Goal: Task Accomplishment & Management: Manage account settings

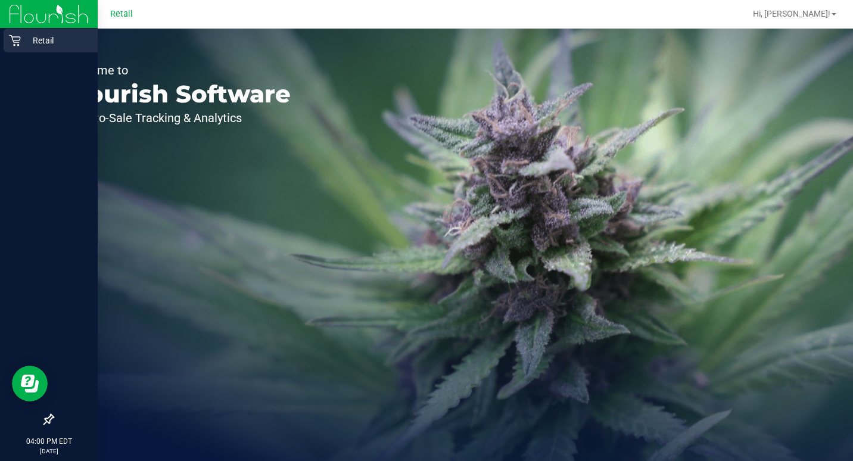
click at [24, 36] on p "Retail" at bounding box center [56, 40] width 71 height 14
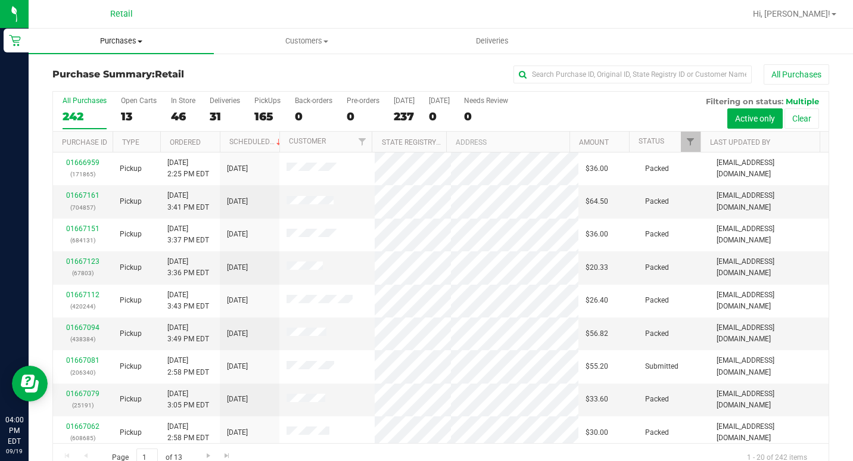
click at [153, 36] on span "Purchases" at bounding box center [121, 41] width 185 height 11
click at [97, 81] on span "Fulfillment" at bounding box center [66, 86] width 74 height 10
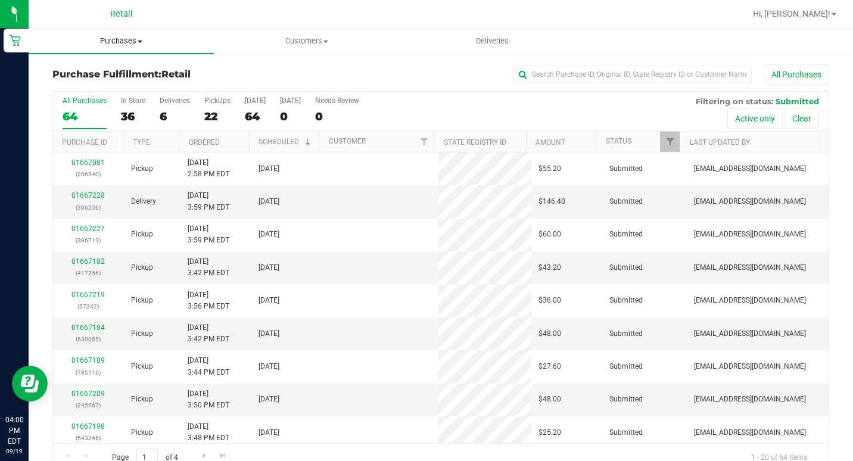
drag, startPoint x: 117, startPoint y: 27, endPoint x: 121, endPoint y: 35, distance: 8.8
click at [119, 31] on div "Retail Hi, [PERSON_NAME]! Purchases Summary of purchases Fulfillment All purcha…" at bounding box center [441, 230] width 824 height 461
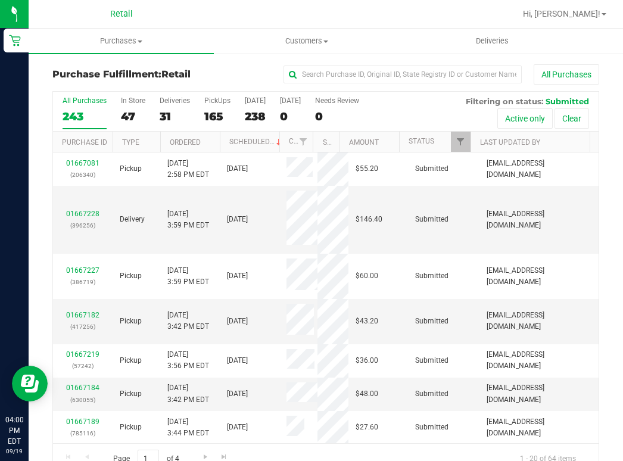
click at [249, 21] on div at bounding box center [364, 13] width 302 height 23
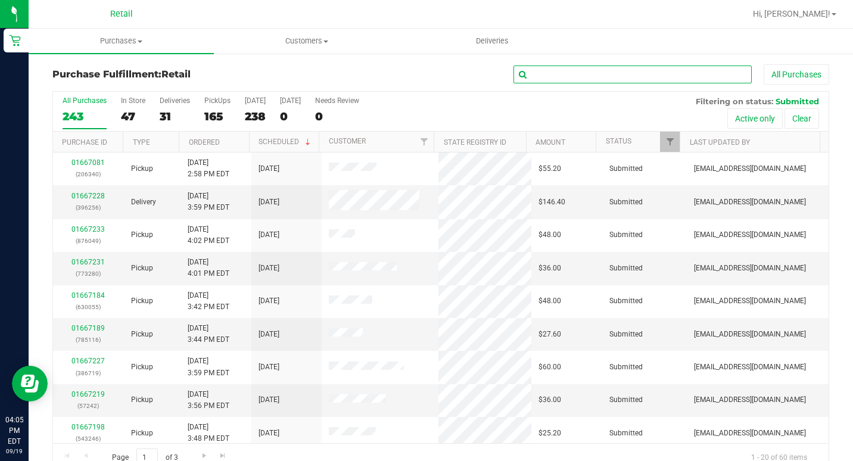
click at [613, 66] on input "text" at bounding box center [632, 75] width 238 height 18
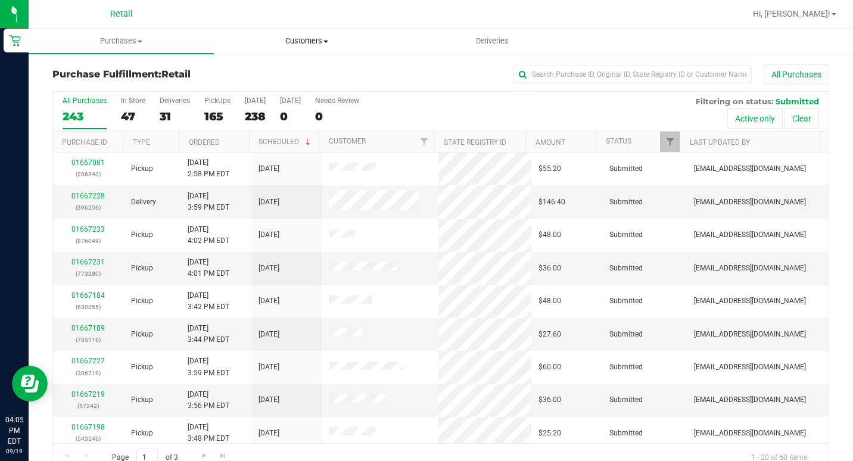
click at [301, 39] on span "Customers" at bounding box center [306, 41] width 184 height 11
click at [294, 71] on span "All customers" at bounding box center [257, 72] width 86 height 10
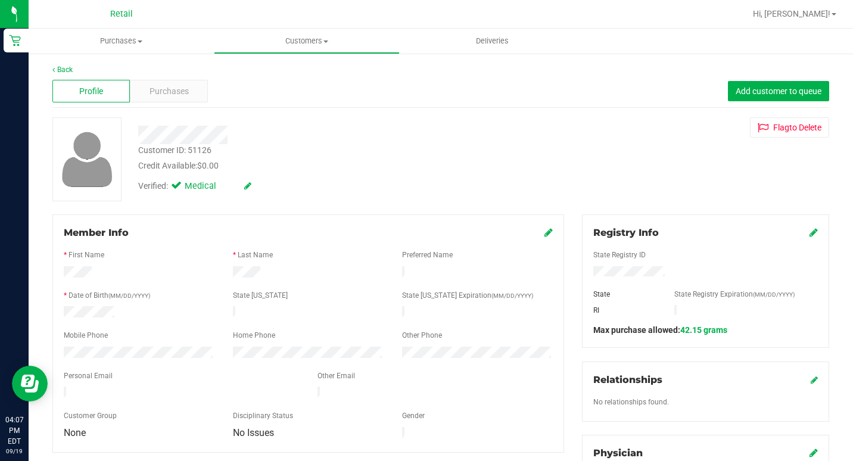
click at [633, 22] on div at bounding box center [479, 13] width 532 height 23
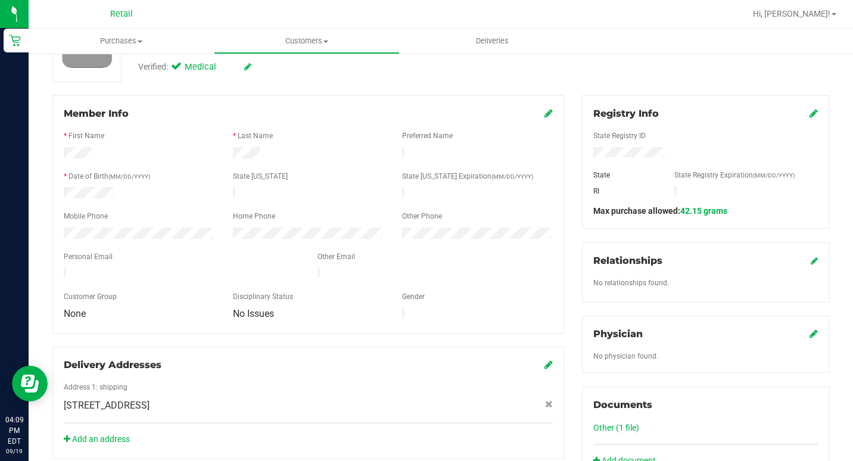
scroll to position [179, 0]
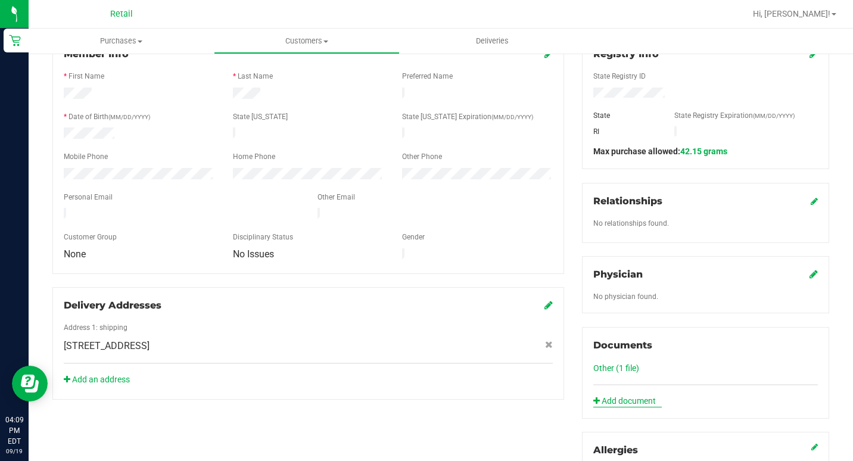
click at [600, 403] on link "Add document" at bounding box center [627, 401] width 69 height 13
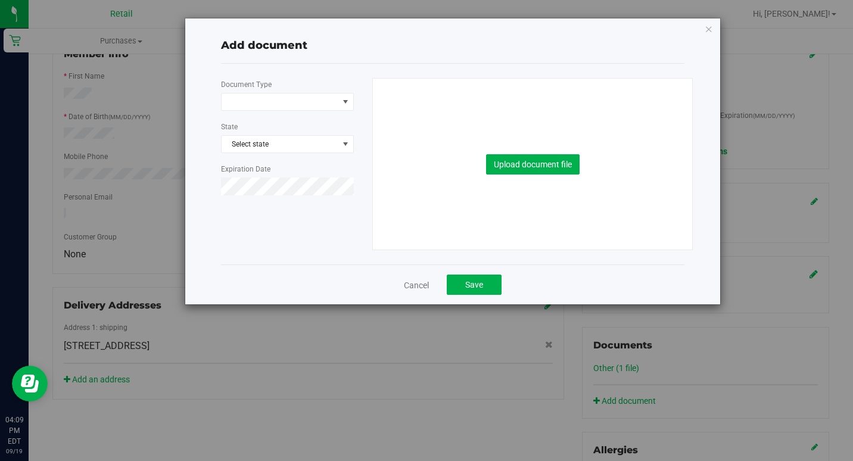
click at [273, 92] on div "Document Type State Select state Expiration Date" at bounding box center [292, 141] width 142 height 127
click at [273, 103] on span at bounding box center [280, 102] width 117 height 17
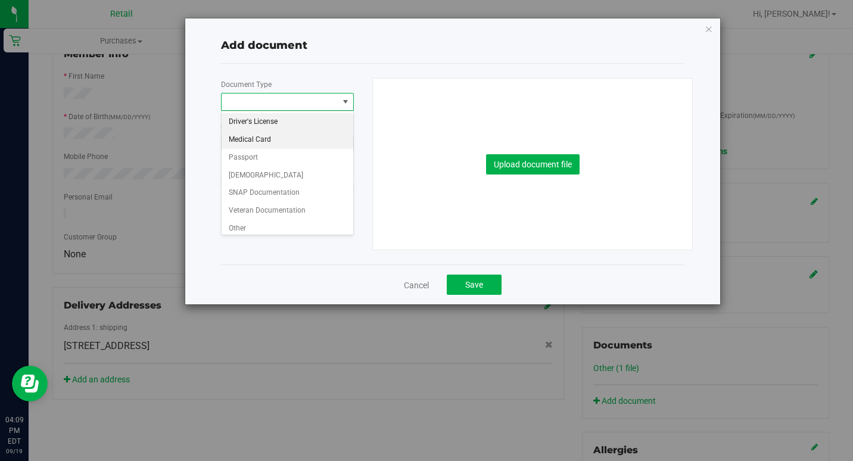
click at [248, 140] on li "Medical Card" at bounding box center [288, 140] width 132 height 18
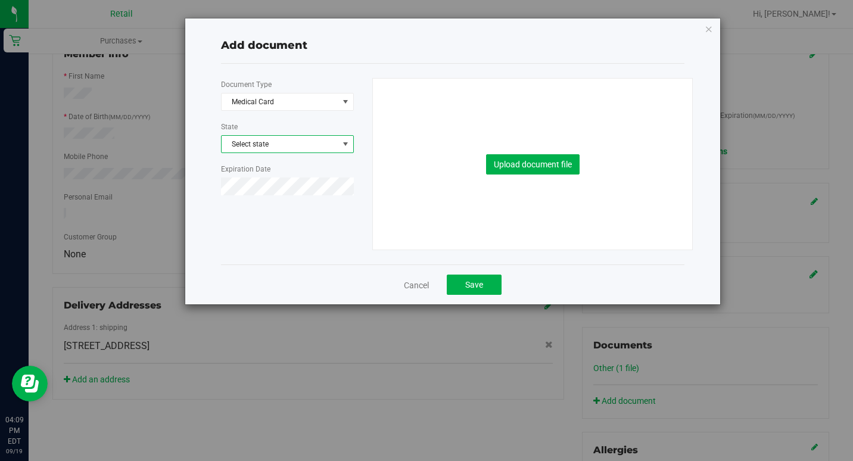
click at [262, 143] on span "Select state" at bounding box center [288, 144] width 132 height 17
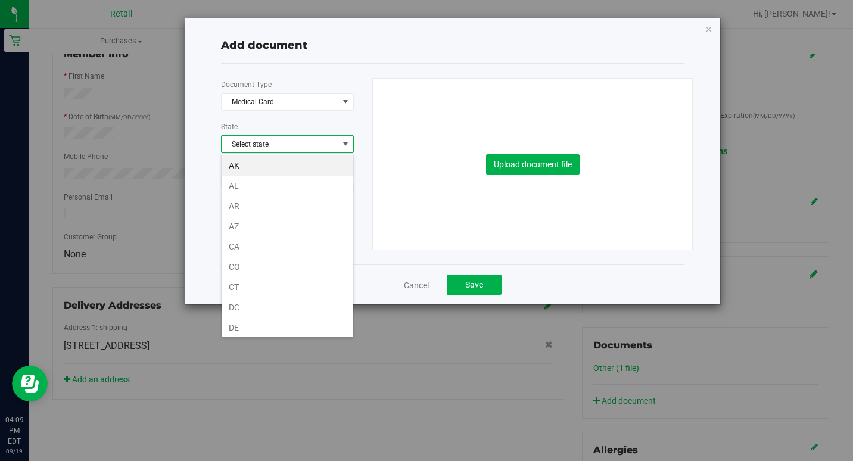
scroll to position [652, 0]
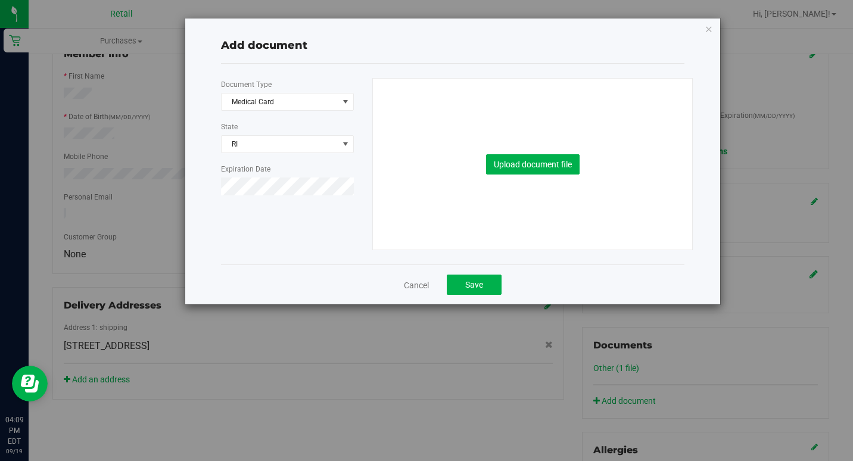
click at [248, 127] on div "Document Type Medical Card 5 State [GEOGRAPHIC_DATA] Expiration Date" at bounding box center [292, 141] width 142 height 127
drag, startPoint x: 506, startPoint y: 145, endPoint x: 510, endPoint y: 160, distance: 15.3
click at [506, 151] on div "Upload document file" at bounding box center [533, 164] width 302 height 171
click at [511, 161] on button "Upload document file" at bounding box center [533, 164] width 94 height 20
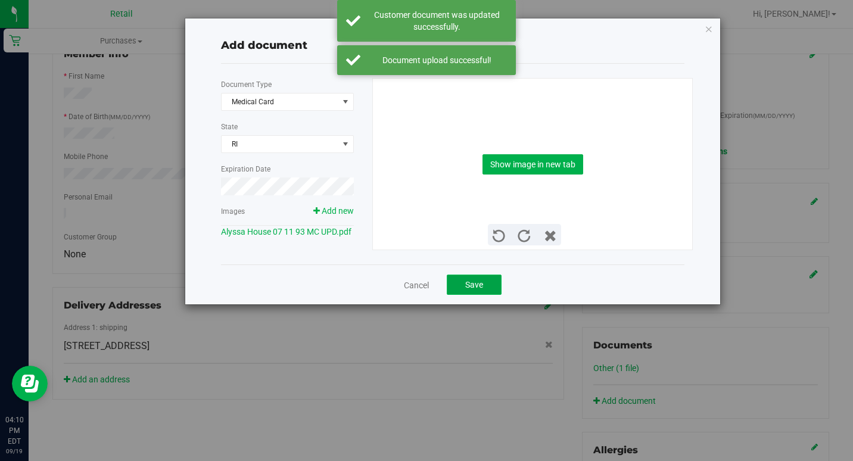
click at [484, 288] on button "Save" at bounding box center [474, 285] width 55 height 20
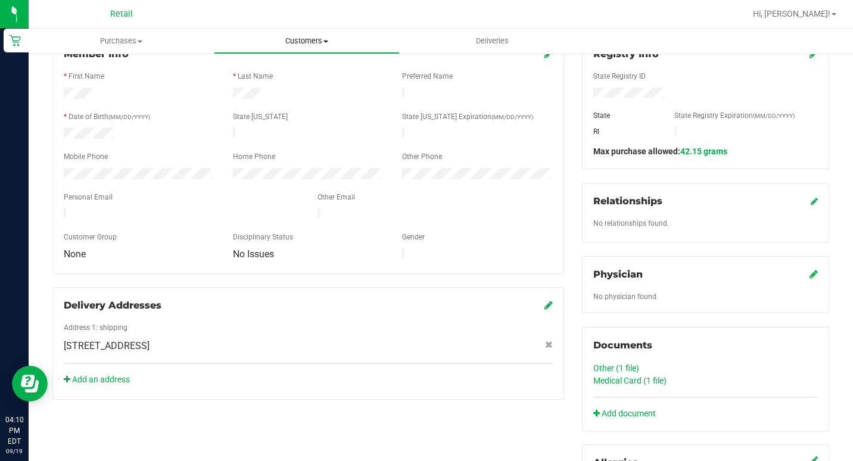
click at [335, 31] on uib-tab-heading "Customers All customers Add a new customer All physicians" at bounding box center [306, 41] width 184 height 24
click at [244, 70] on span "All customers" at bounding box center [257, 72] width 86 height 10
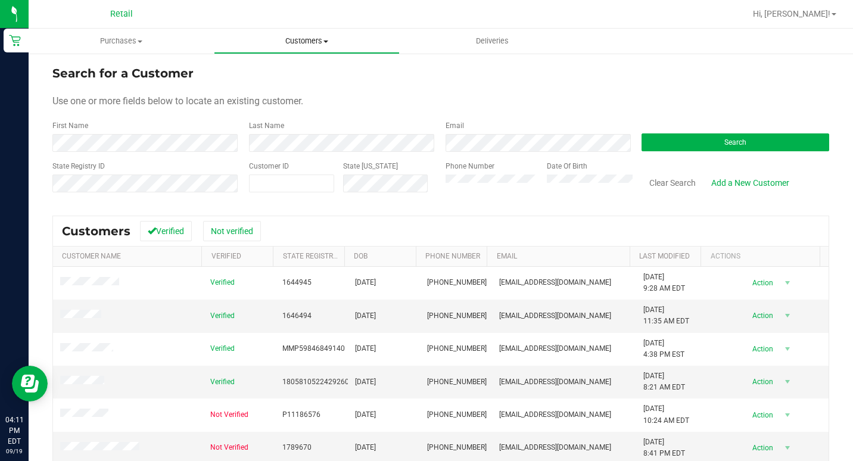
click at [281, 37] on span "Customers" at bounding box center [306, 41] width 184 height 11
click at [543, 93] on form "Search for a Customer Use one or more fields below to locate an existing custom…" at bounding box center [440, 133] width 777 height 139
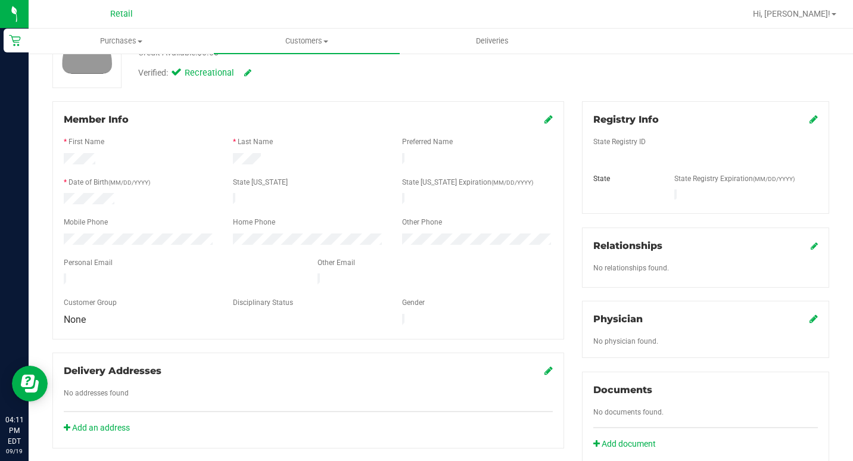
scroll to position [119, 0]
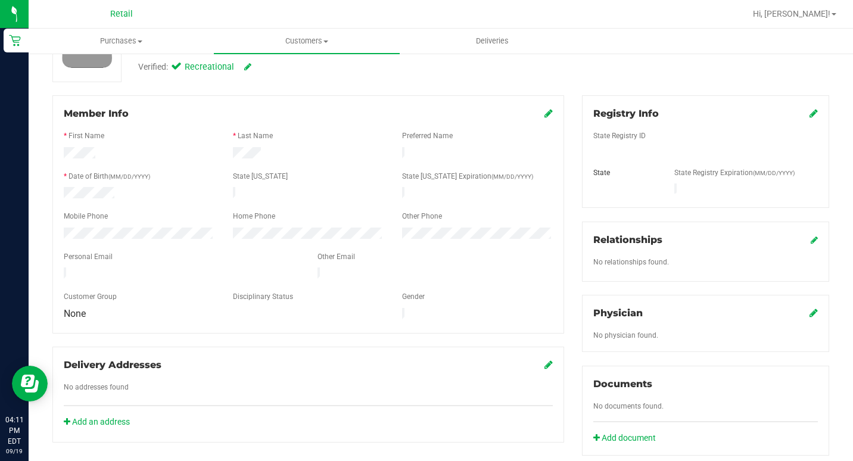
click at [546, 113] on icon at bounding box center [548, 113] width 8 height 10
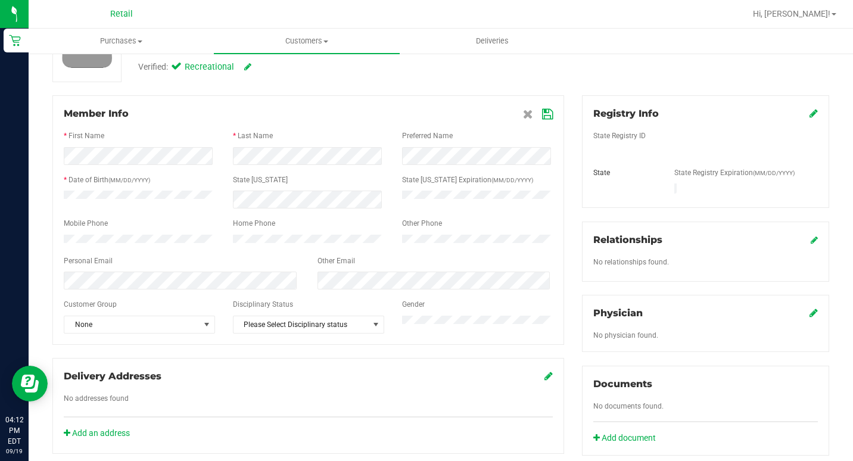
click at [810, 113] on icon at bounding box center [814, 113] width 8 height 10
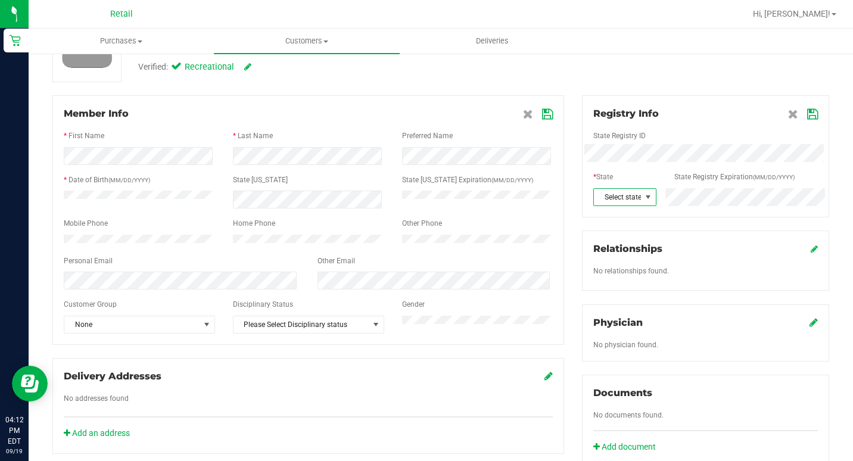
click at [630, 202] on span "Select state" at bounding box center [617, 197] width 47 height 17
click at [605, 294] on li "CA" at bounding box center [618, 299] width 61 height 20
click at [807, 116] on icon at bounding box center [812, 115] width 11 height 10
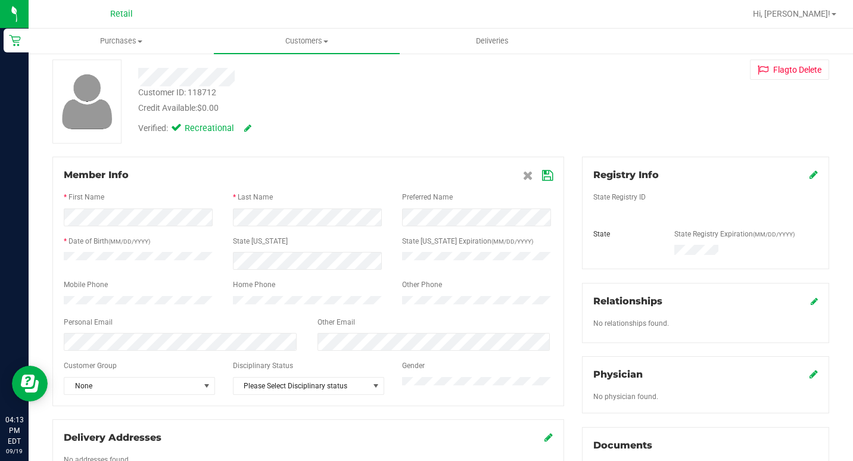
scroll to position [0, 0]
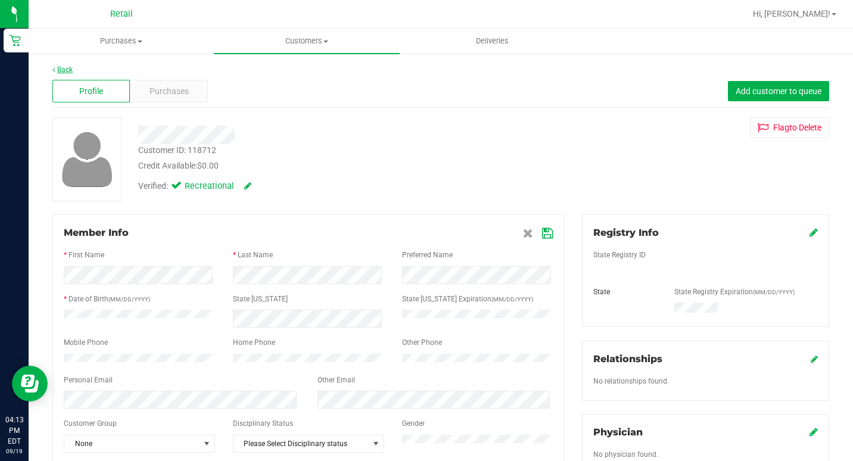
click at [59, 66] on link "Back" at bounding box center [62, 70] width 20 height 8
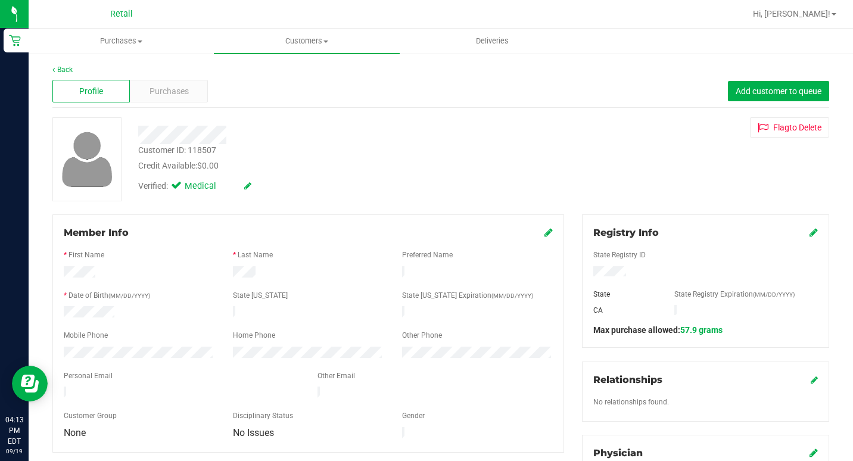
click at [544, 232] on icon at bounding box center [548, 233] width 8 height 10
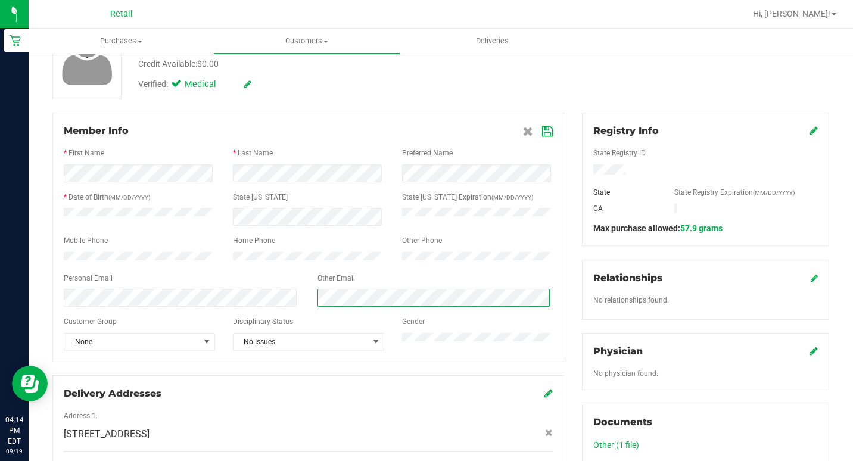
scroll to position [119, 0]
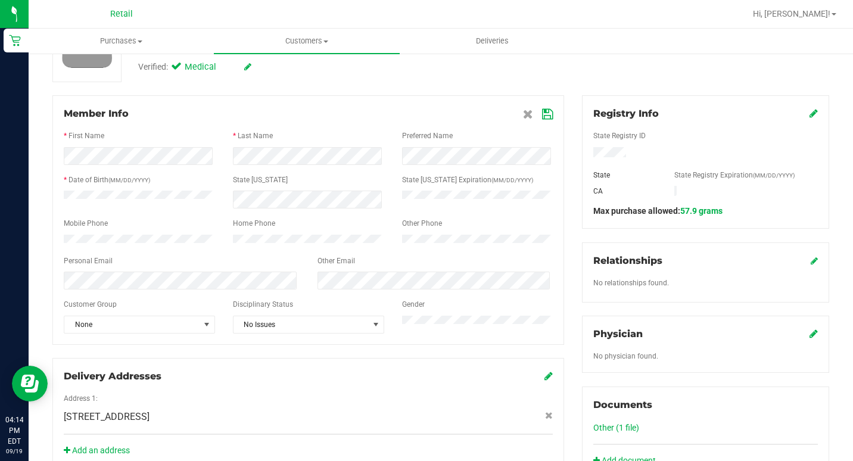
click at [329, 216] on div at bounding box center [308, 213] width 489 height 10
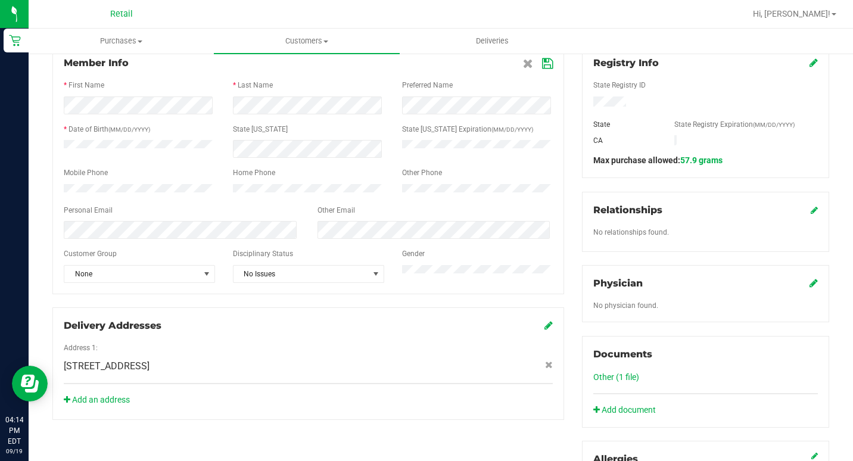
scroll to position [238, 0]
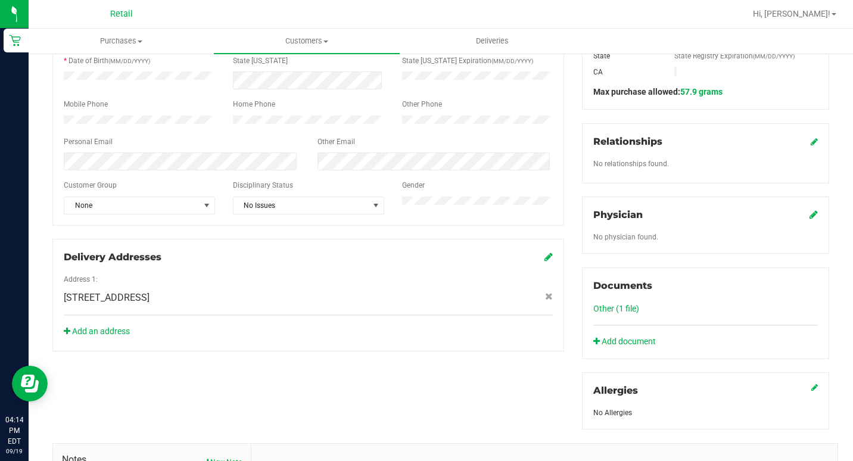
click at [336, 257] on div "Delivery Addresses" at bounding box center [308, 257] width 489 height 14
click at [624, 307] on link "Other (1 file)" at bounding box center [616, 309] width 46 height 10
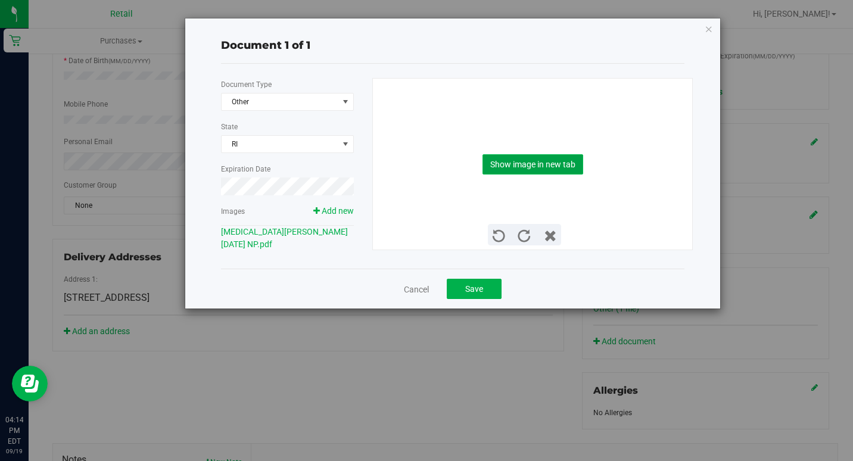
click at [517, 163] on button "Show image in new tab" at bounding box center [532, 164] width 101 height 20
click at [494, 284] on button "Save" at bounding box center [474, 289] width 55 height 20
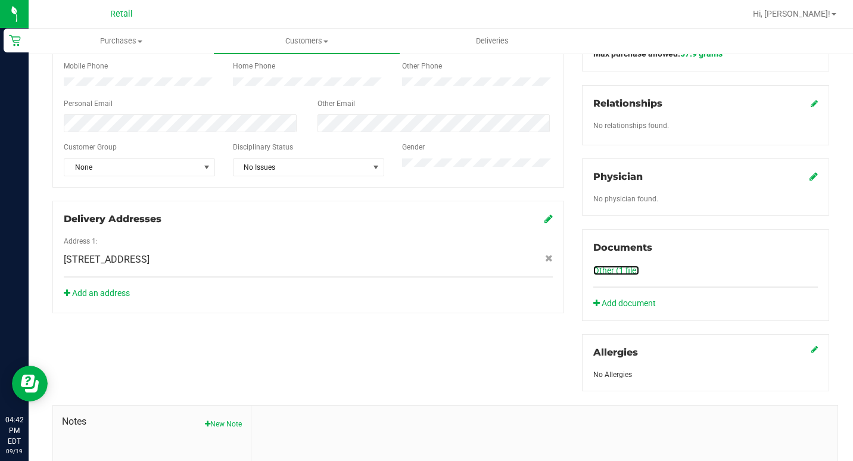
scroll to position [298, 0]
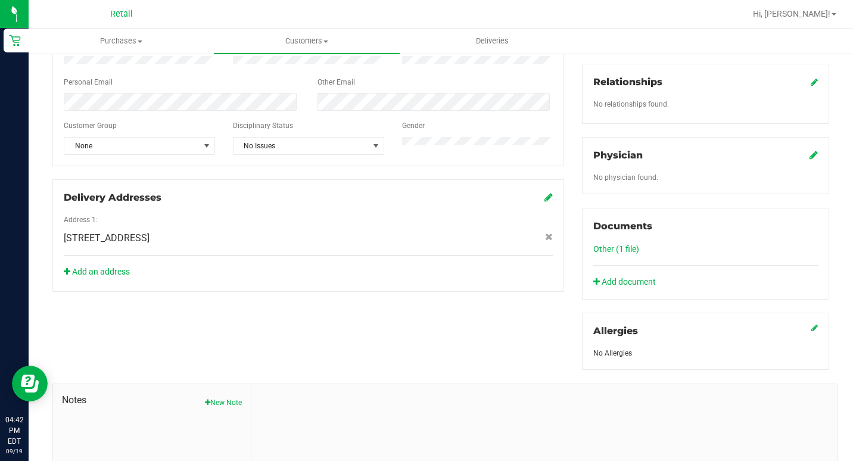
click at [630, 251] on link "Other (1 file)" at bounding box center [616, 249] width 46 height 10
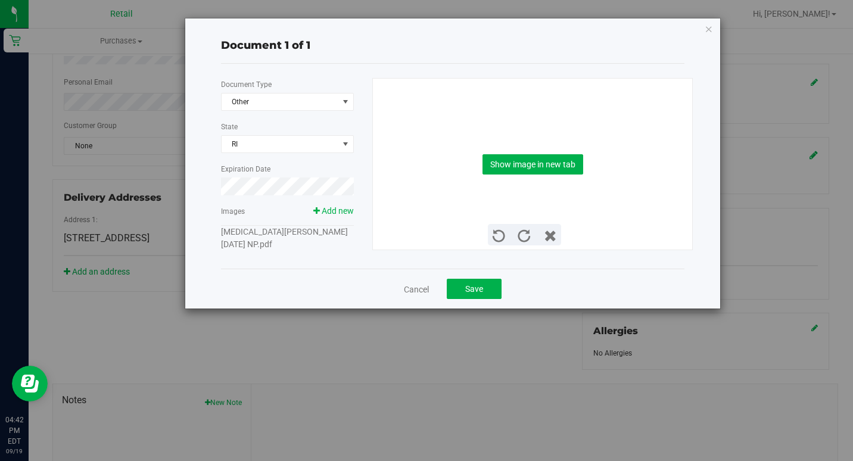
click at [295, 231] on link "[MEDICAL_DATA][PERSON_NAME] [DATE] NP.pdf" at bounding box center [284, 238] width 127 height 22
click at [266, 228] on link "[MEDICAL_DATA][PERSON_NAME] [DATE] NP.pdf" at bounding box center [284, 238] width 127 height 22
click at [562, 164] on button "Show image in new tab" at bounding box center [532, 164] width 101 height 20
click at [705, 27] on icon "button" at bounding box center [709, 28] width 8 height 14
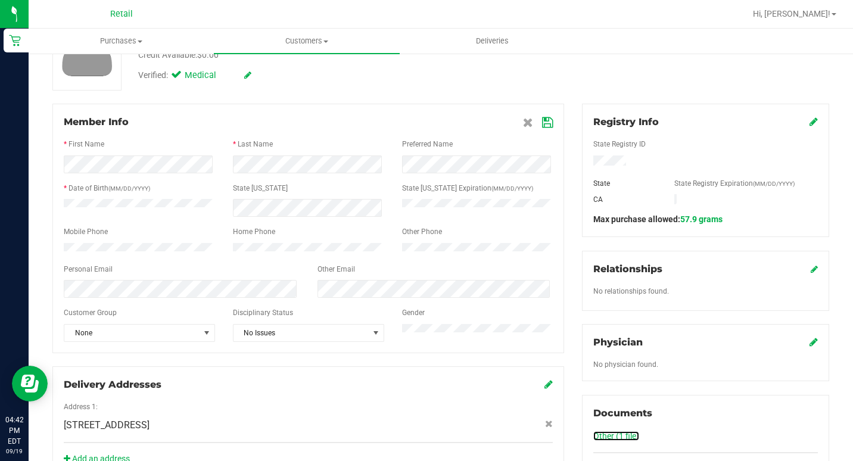
scroll to position [0, 0]
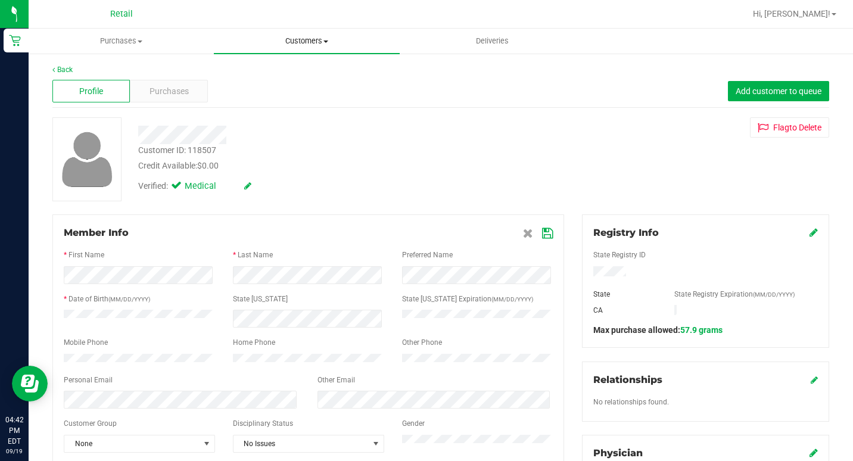
click at [264, 42] on span "Customers" at bounding box center [306, 41] width 185 height 11
click at [256, 73] on span "All customers" at bounding box center [257, 72] width 86 height 10
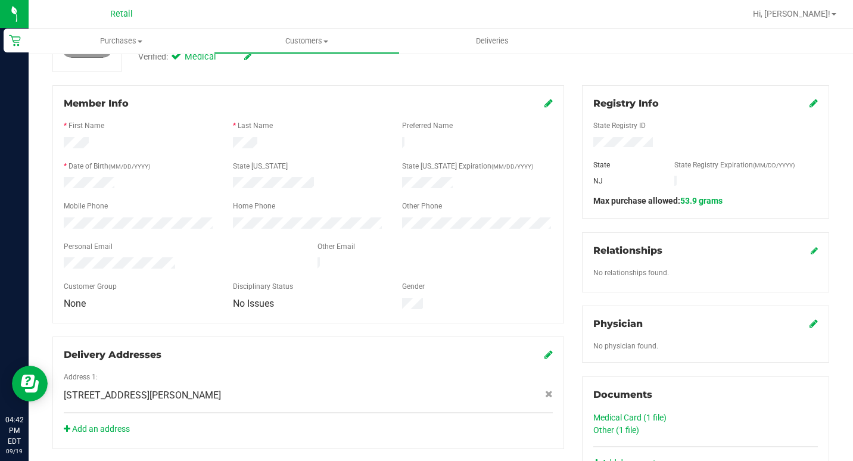
scroll to position [179, 0]
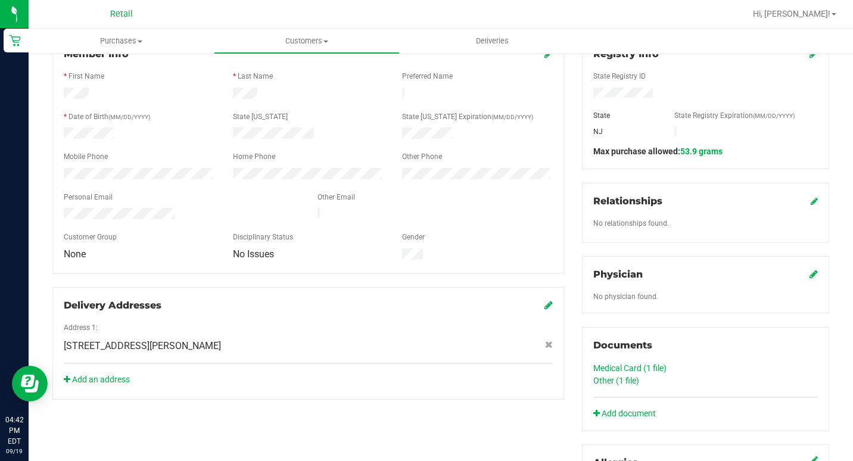
click at [625, 381] on link "Other (1 file)" at bounding box center [616, 381] width 46 height 10
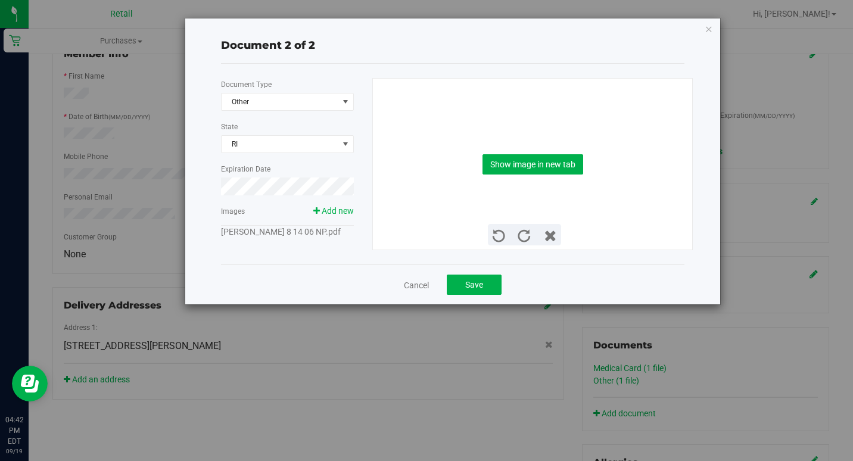
click at [265, 232] on link "[PERSON_NAME] 8 14 06 NP.pdf" at bounding box center [281, 232] width 120 height 10
click at [531, 171] on button "Show image in new tab" at bounding box center [532, 164] width 101 height 20
click at [711, 28] on icon "button" at bounding box center [709, 28] width 8 height 14
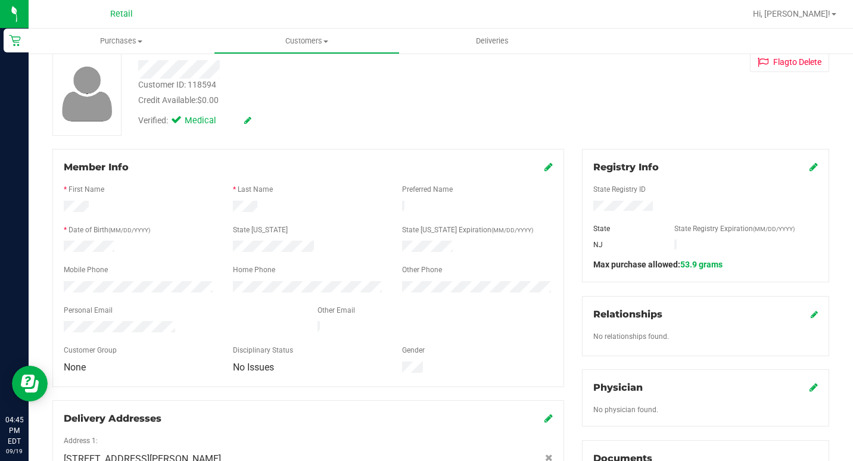
scroll to position [0, 0]
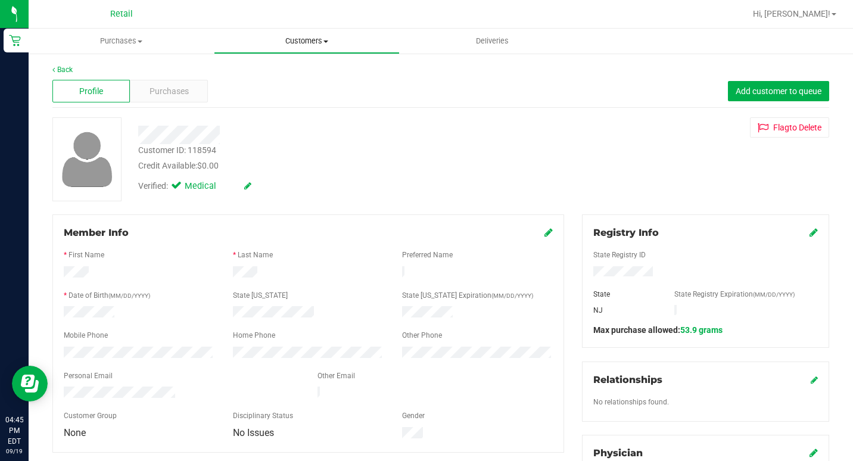
click at [302, 43] on span "Customers" at bounding box center [306, 41] width 184 height 11
click at [288, 68] on span "All customers" at bounding box center [257, 72] width 86 height 10
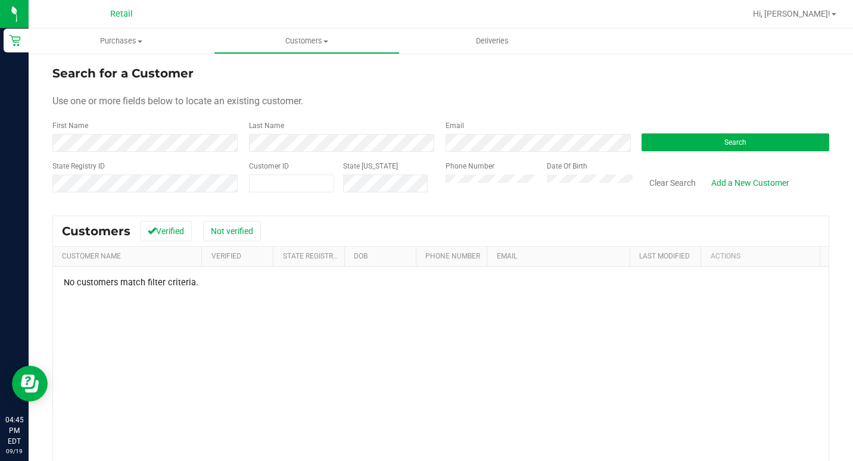
click at [459, 194] on div "Phone Number" at bounding box center [492, 182] width 93 height 42
click at [390, 192] on div "State Registry ID Customer ID State [US_STATE] Phone Number Date Of Birth Clear…" at bounding box center [440, 182] width 777 height 42
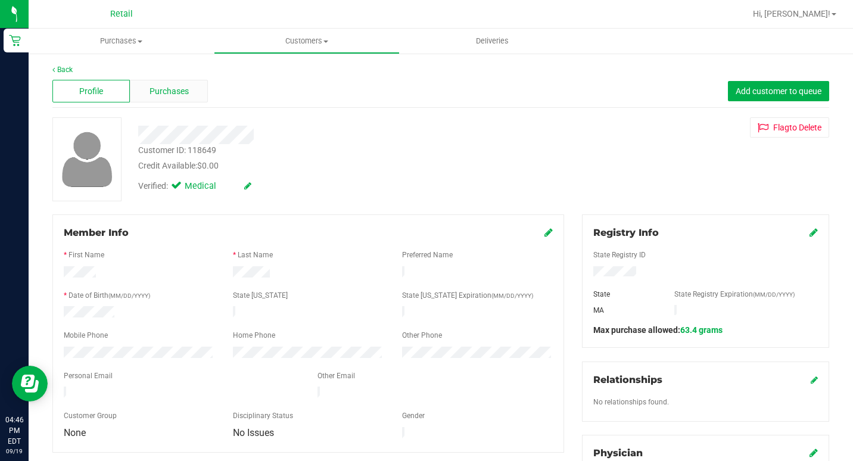
click at [179, 91] on span "Purchases" at bounding box center [169, 91] width 39 height 13
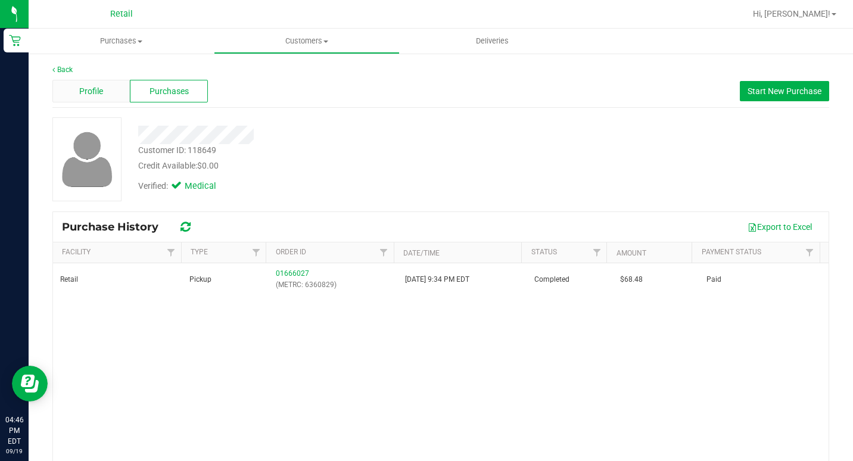
click at [83, 101] on div "Profile" at bounding box center [90, 91] width 77 height 23
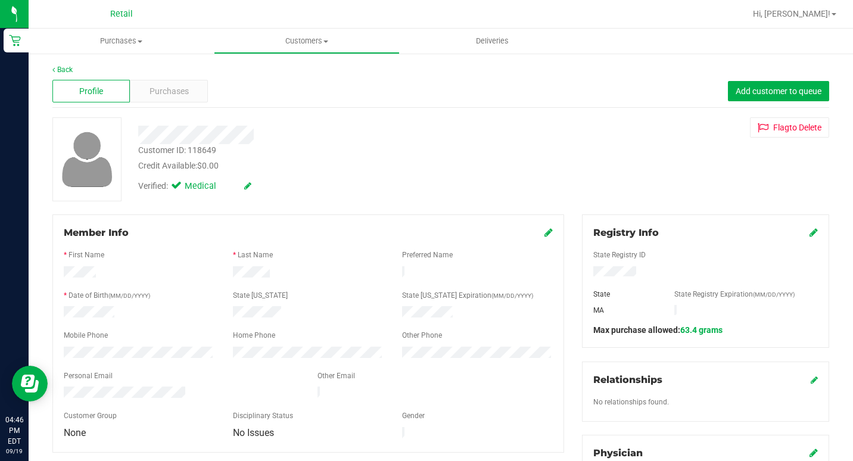
click at [352, 86] on div "Profile Purchases Add customer to queue" at bounding box center [440, 91] width 777 height 33
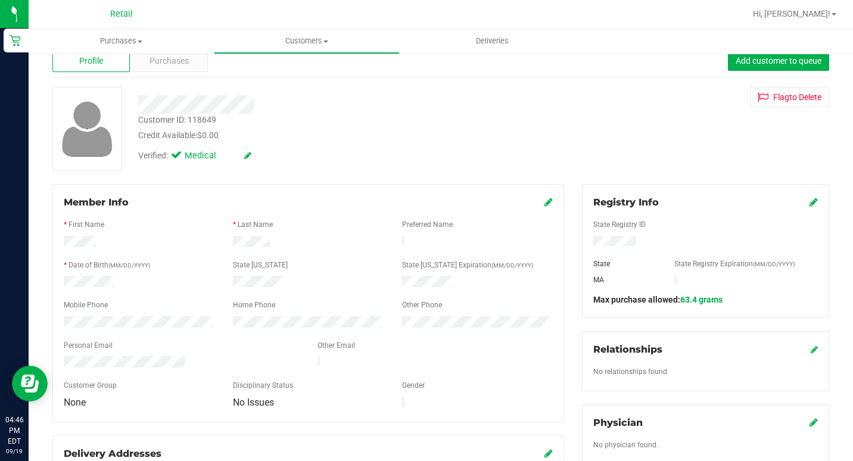
scroll to position [60, 0]
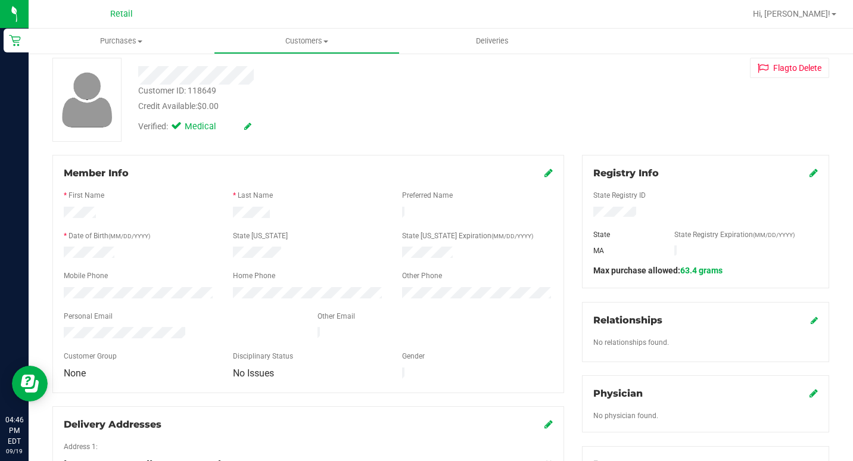
click at [544, 173] on icon at bounding box center [548, 173] width 8 height 10
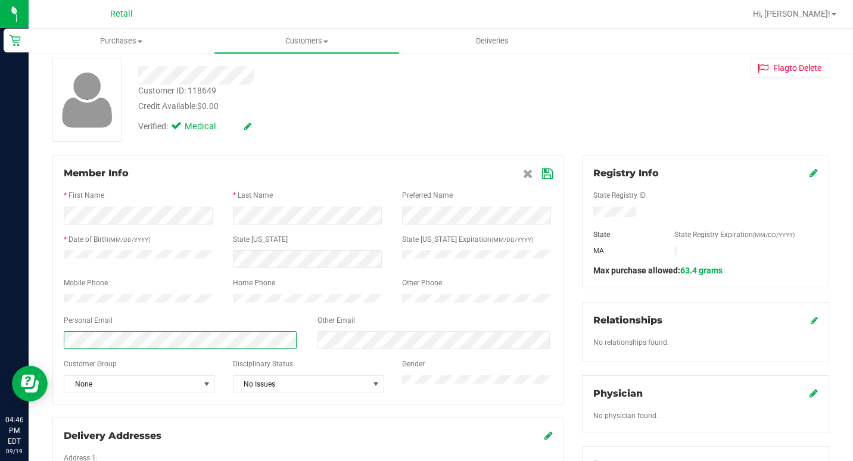
click at [53, 359] on div "Member Info * First Name * Last Name Preferred Name * Date of Birth (MM/DD/YYYY…" at bounding box center [308, 280] width 512 height 250
click at [542, 172] on icon at bounding box center [547, 174] width 11 height 10
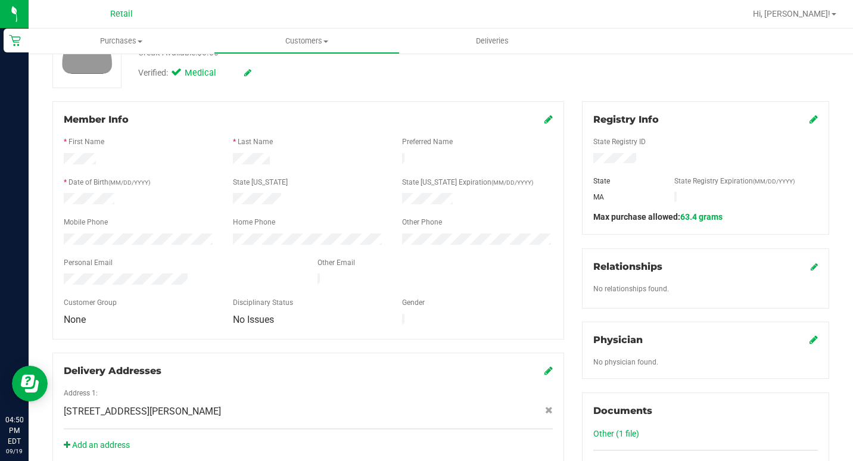
scroll to position [238, 0]
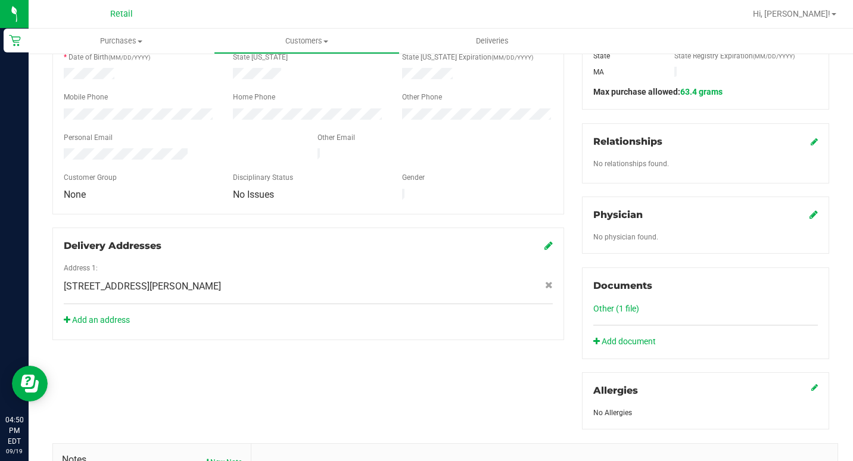
click at [611, 309] on link "Other (1 file)" at bounding box center [616, 309] width 46 height 10
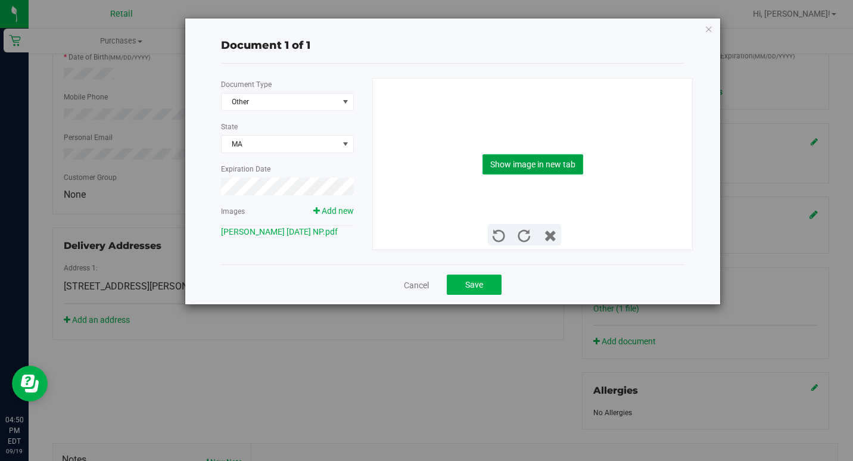
click at [512, 169] on button "Show image in new tab" at bounding box center [532, 164] width 101 height 20
click at [708, 29] on icon "button" at bounding box center [709, 28] width 8 height 14
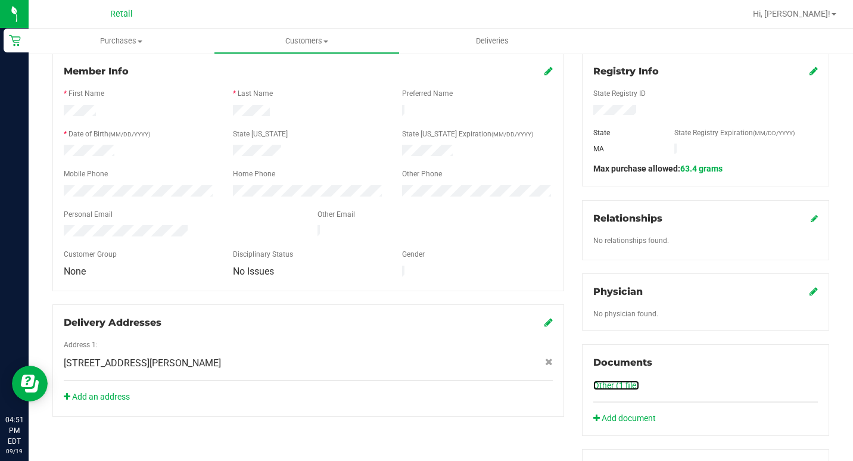
scroll to position [0, 0]
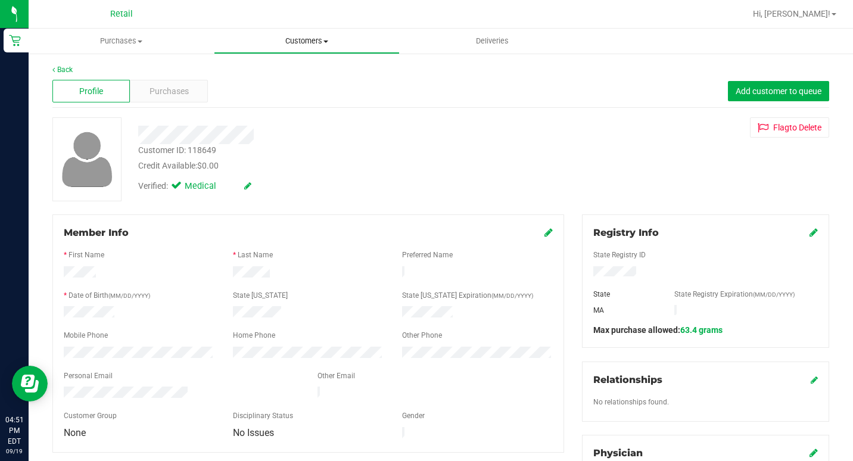
click at [300, 48] on uib-tab-heading "Customers All customers Add a new customer All physicians" at bounding box center [306, 41] width 184 height 24
click at [244, 72] on span "All customers" at bounding box center [257, 72] width 86 height 10
click at [544, 232] on icon at bounding box center [548, 233] width 8 height 10
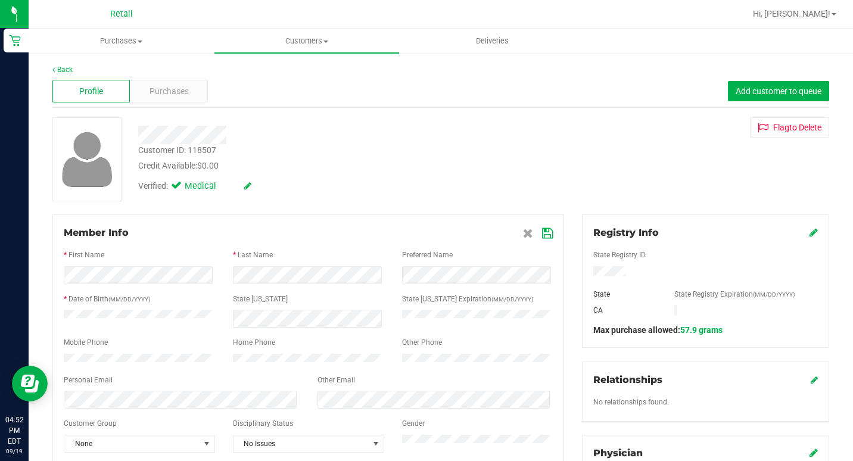
click at [542, 232] on icon at bounding box center [547, 234] width 11 height 10
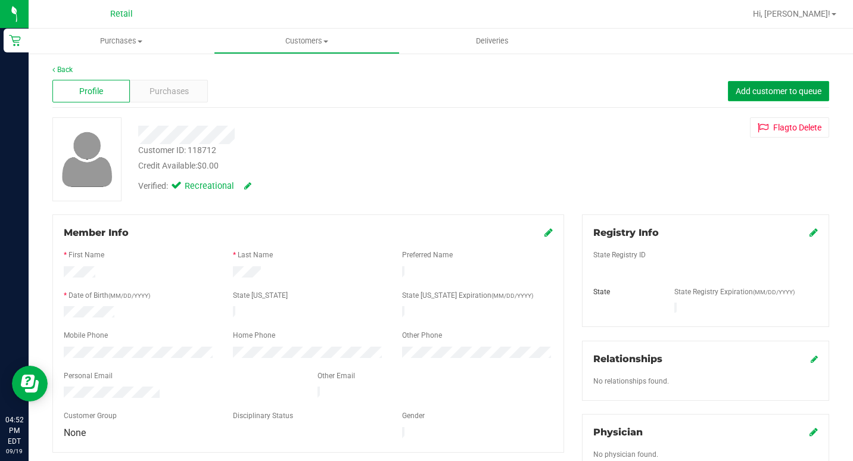
click at [780, 88] on span "Add customer to queue" at bounding box center [779, 91] width 86 height 10
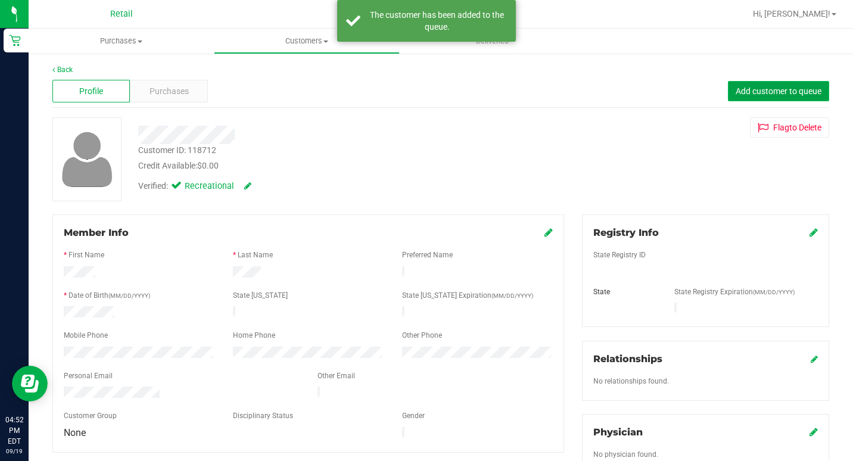
click at [758, 93] on span "Add customer to queue" at bounding box center [779, 91] width 86 height 10
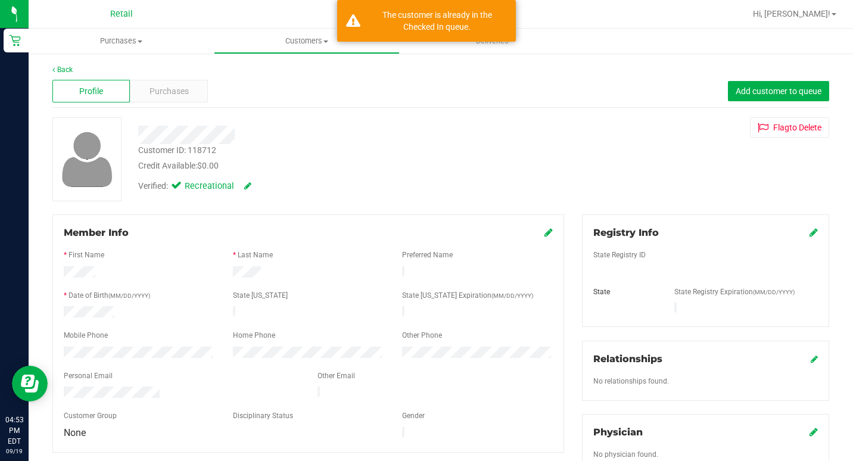
click at [536, 229] on div "Member Info" at bounding box center [308, 233] width 489 height 14
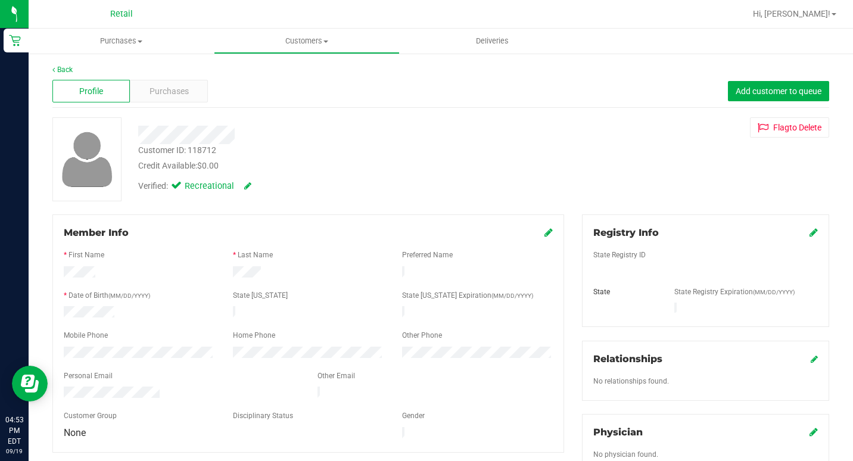
click at [544, 229] on icon at bounding box center [548, 233] width 8 height 10
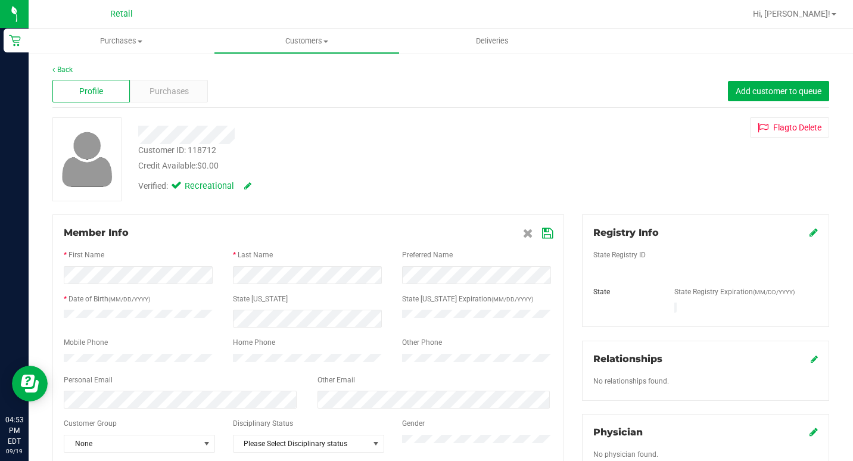
click at [430, 127] on div at bounding box center [327, 135] width 397 height 18
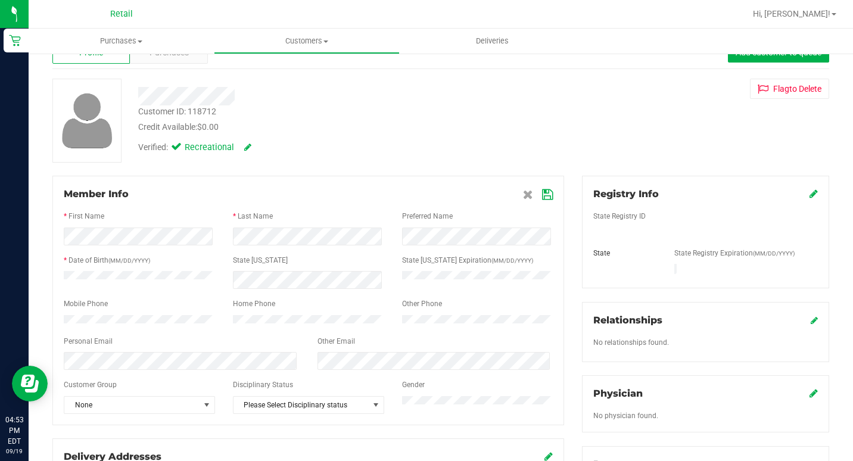
scroll to position [60, 0]
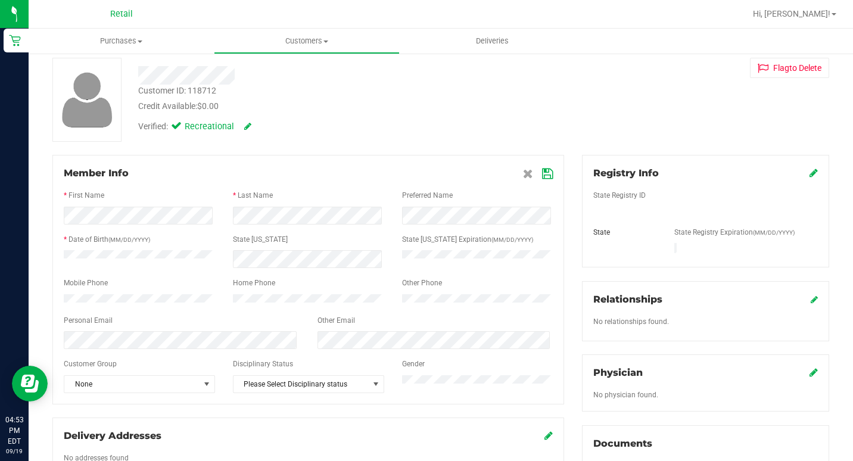
click at [798, 175] on div "Registry Info" at bounding box center [705, 173] width 225 height 14
click at [810, 173] on icon at bounding box center [814, 173] width 8 height 10
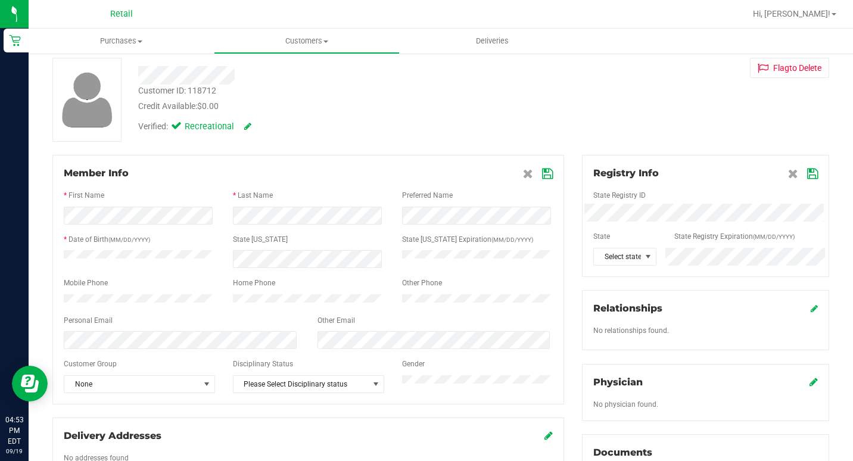
click at [468, 110] on div "Credit Available: $0.00" at bounding box center [327, 106] width 379 height 13
click at [172, 120] on div "Verified: Recreational" at bounding box center [327, 126] width 397 height 26
click at [245, 123] on icon at bounding box center [247, 126] width 7 height 8
click at [181, 128] on icon at bounding box center [179, 128] width 8 height 0
click at [0, 0] on input "Medical" at bounding box center [0, 0] width 0 height 0
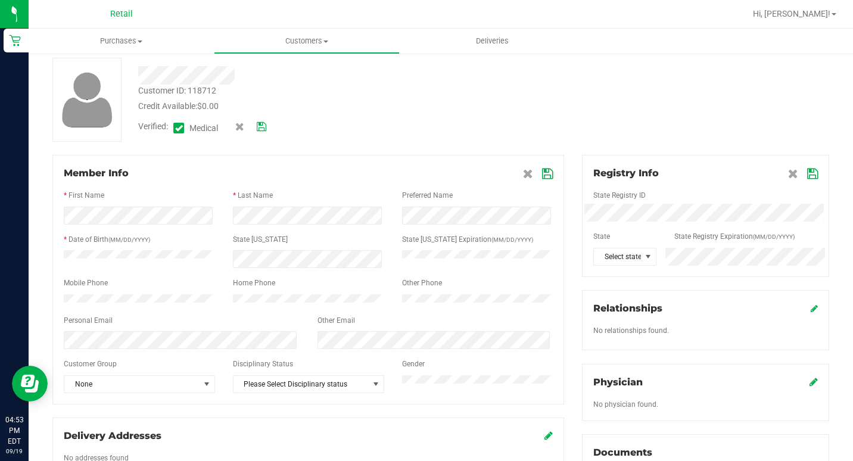
click at [262, 123] on icon at bounding box center [262, 127] width 10 height 8
click at [631, 257] on span "Select state" at bounding box center [617, 256] width 47 height 17
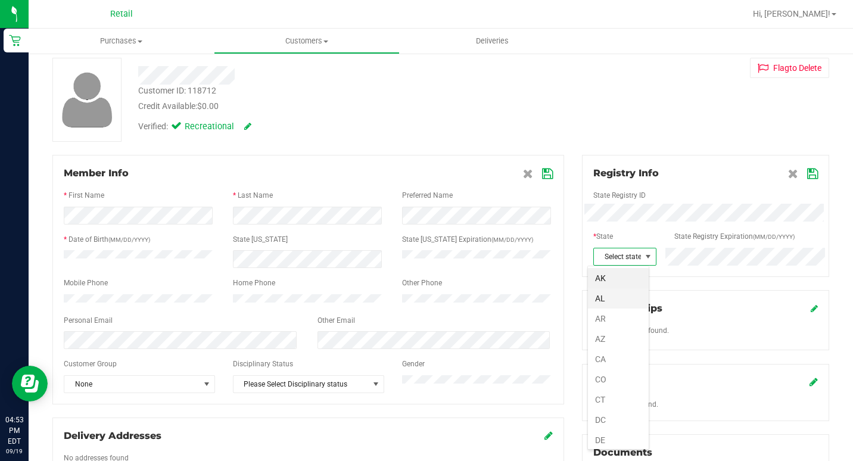
scroll to position [18, 62]
click at [608, 357] on li "CA" at bounding box center [618, 359] width 61 height 20
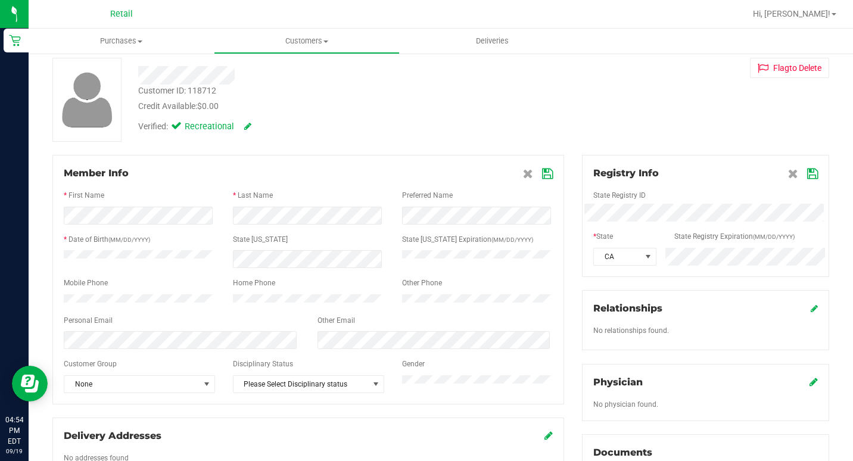
click at [807, 170] on icon at bounding box center [812, 174] width 11 height 10
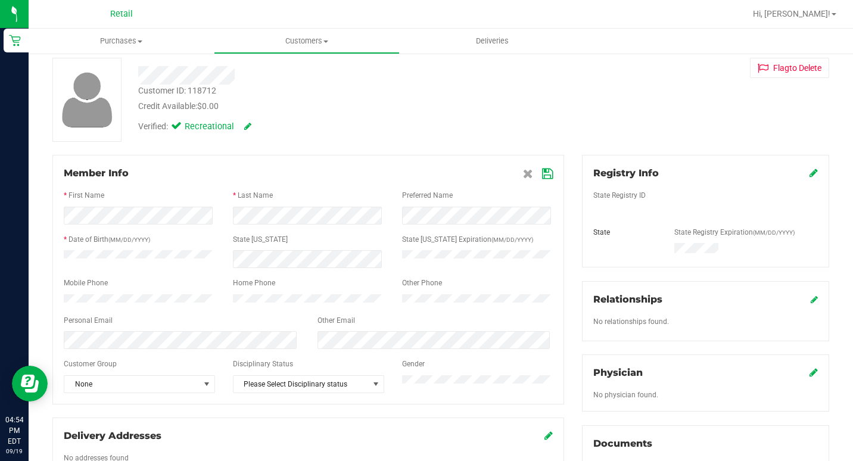
click at [810, 171] on icon at bounding box center [814, 173] width 8 height 10
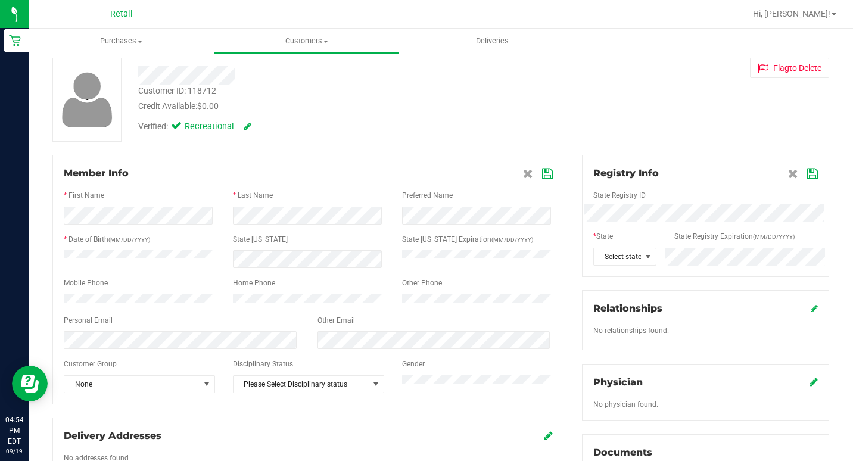
click at [807, 175] on icon at bounding box center [812, 174] width 11 height 10
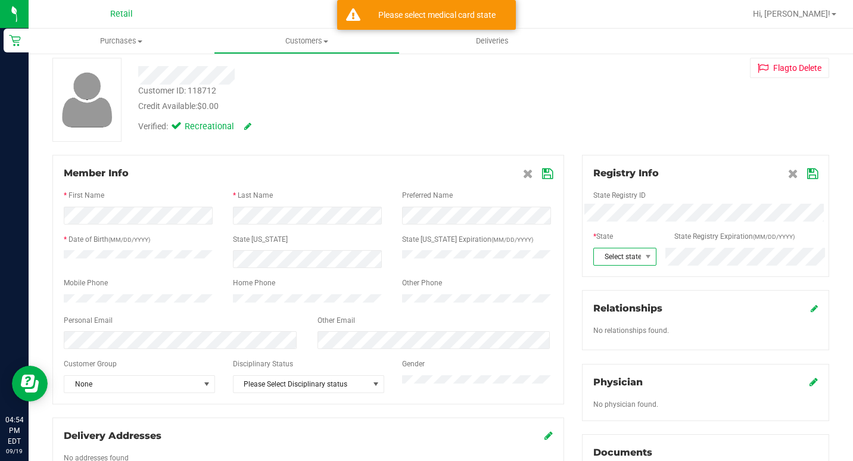
click at [627, 256] on span "Select state" at bounding box center [617, 256] width 47 height 17
click at [615, 360] on li "CA" at bounding box center [618, 359] width 61 height 20
click at [807, 173] on icon at bounding box center [812, 174] width 11 height 10
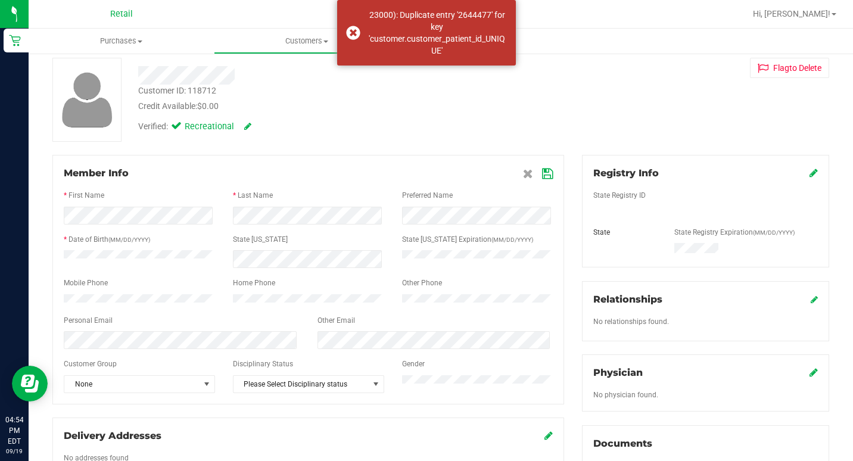
click at [658, 125] on div "Customer ID: 118712 Credit Available: $0.00 Verified: Recreational Flag to [GEO…" at bounding box center [440, 100] width 795 height 84
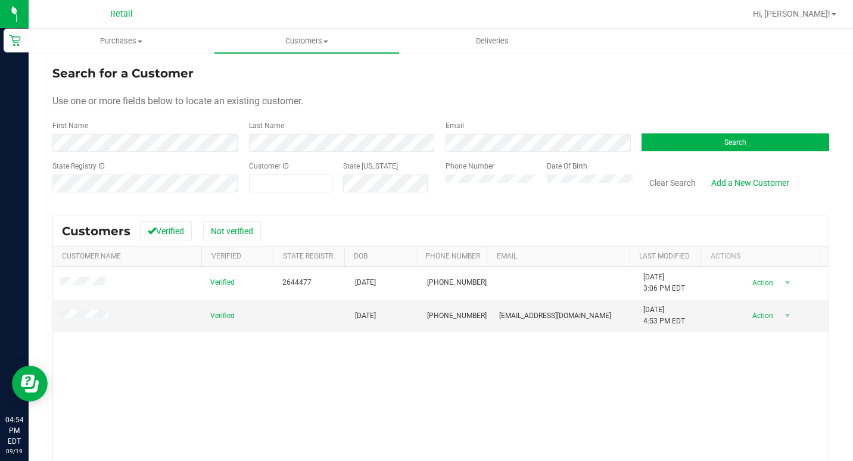
click at [339, 85] on form "Search for a Customer Use one or more fields below to locate an existing custom…" at bounding box center [440, 133] width 777 height 139
click at [280, 313] on td at bounding box center [311, 316] width 72 height 32
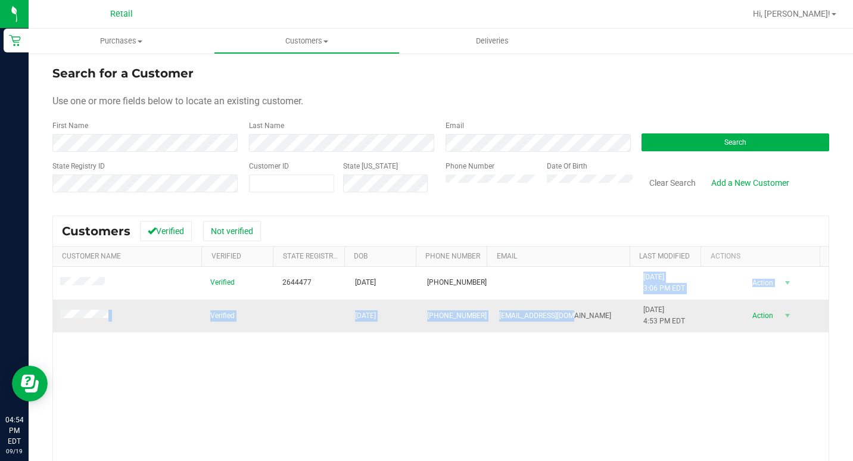
drag, startPoint x: 587, startPoint y: 271, endPoint x: 587, endPoint y: 310, distance: 38.7
click at [587, 310] on tbody "Verified 2644477 [DATE] (401) 649-6687 [DATE] 3:06 PM EDT Delete Profile Action…" at bounding box center [441, 300] width 776 height 66
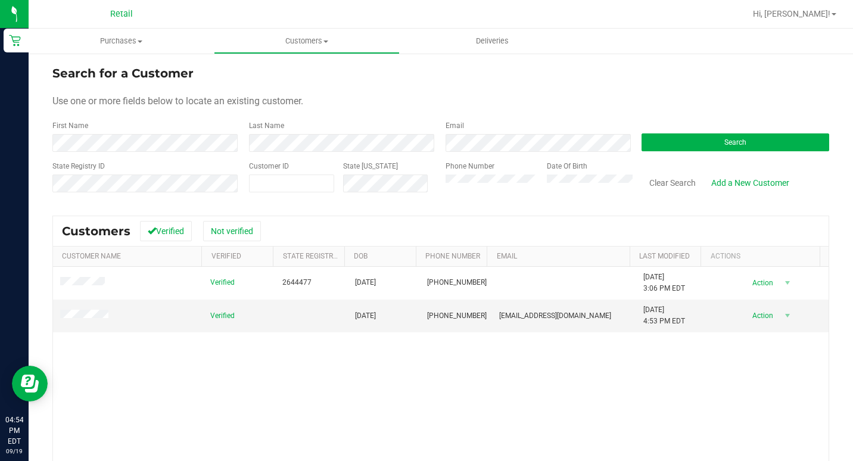
drag, startPoint x: 587, startPoint y: 310, endPoint x: 546, endPoint y: 225, distance: 93.8
click at [546, 225] on div "Customers Verified Not verified" at bounding box center [441, 231] width 776 height 30
click at [284, 39] on span "Customers" at bounding box center [306, 41] width 184 height 11
click at [275, 72] on span "All customers" at bounding box center [257, 72] width 86 height 10
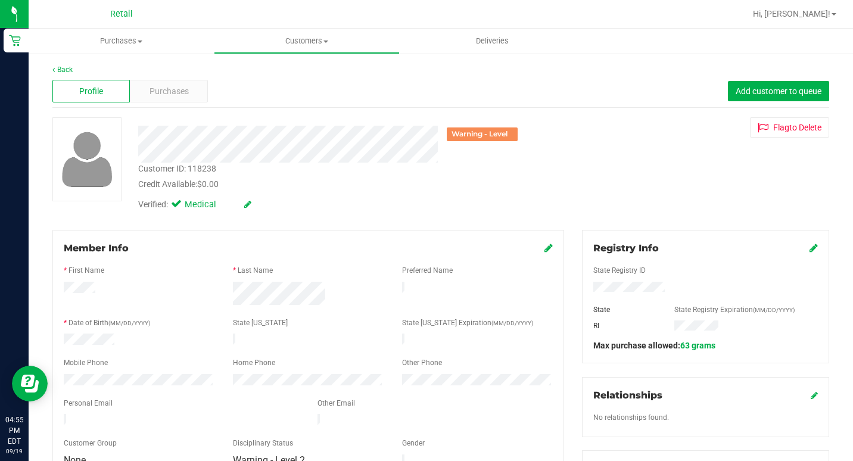
click at [544, 248] on icon at bounding box center [548, 248] width 8 height 10
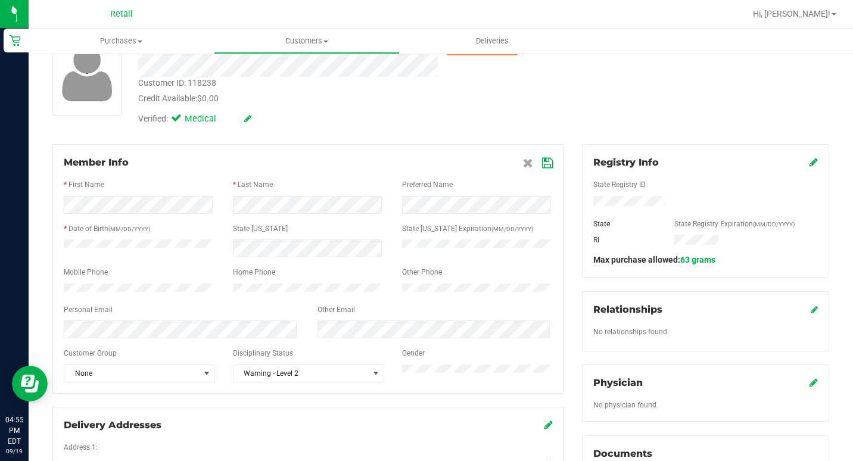
scroll to position [119, 0]
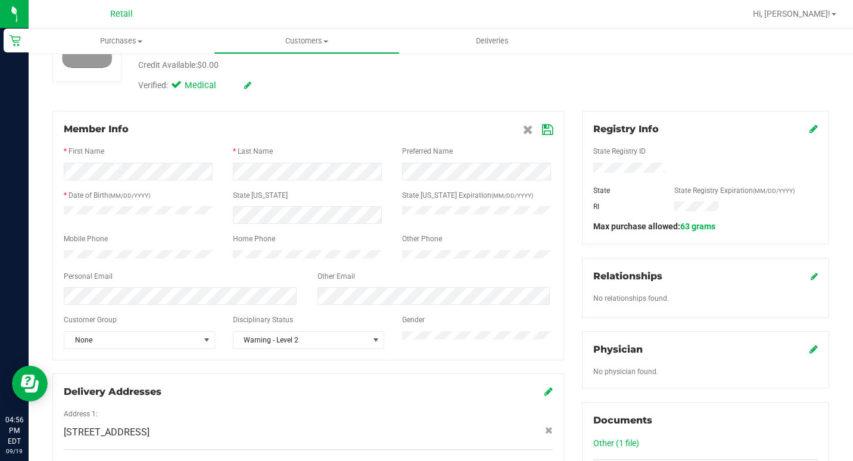
click at [810, 132] on icon at bounding box center [814, 129] width 8 height 10
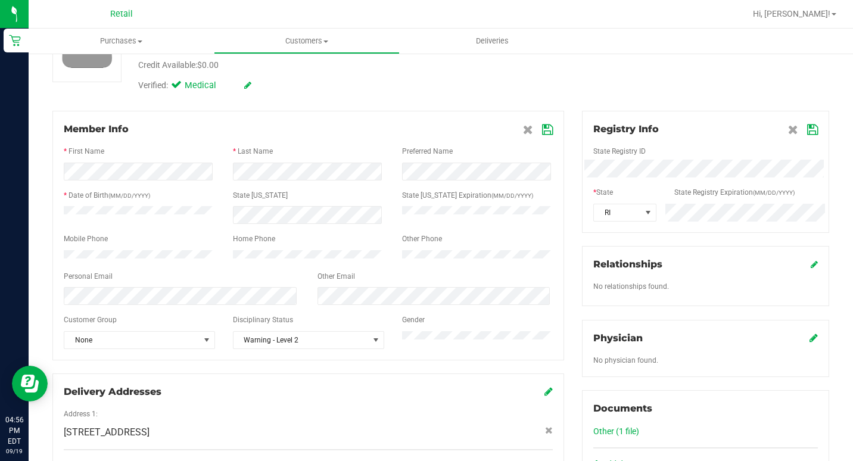
drag, startPoint x: 803, startPoint y: 127, endPoint x: 797, endPoint y: 128, distance: 6.0
click at [797, 128] on span at bounding box center [803, 129] width 30 height 14
click at [807, 132] on icon at bounding box center [812, 130] width 11 height 10
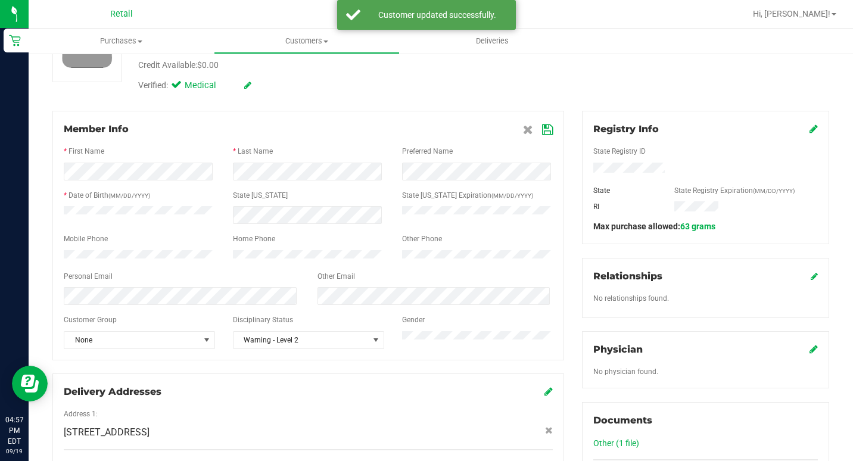
click at [542, 128] on icon at bounding box center [547, 130] width 11 height 10
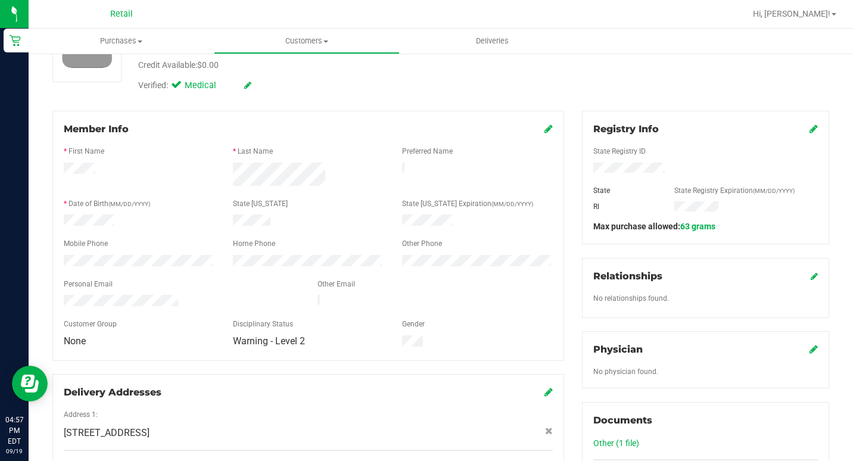
click at [574, 84] on div "Warning - Level 2 Customer ID: 118238 Credit Available: $0.00 Verified: Medical…" at bounding box center [440, 47] width 795 height 99
click at [564, 83] on div "Warning - Level 2 Customer ID: 118238 Credit Available: $0.00 Verified: Medical…" at bounding box center [440, 47] width 795 height 99
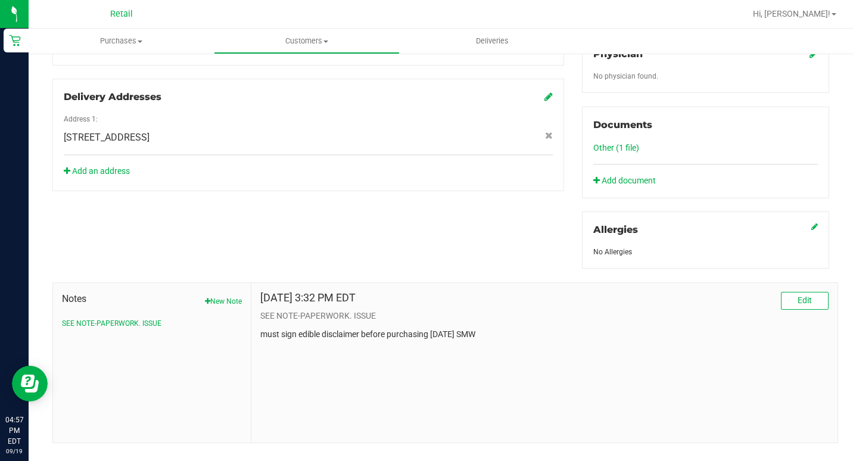
scroll to position [417, 0]
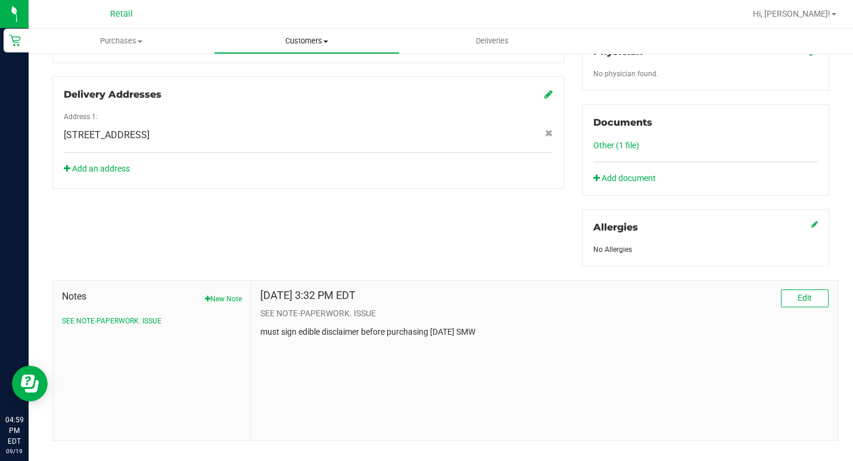
click at [325, 48] on uib-tab-heading "Customers All customers Add a new customer All physicians" at bounding box center [306, 41] width 184 height 24
click at [292, 71] on span "All customers" at bounding box center [257, 72] width 86 height 10
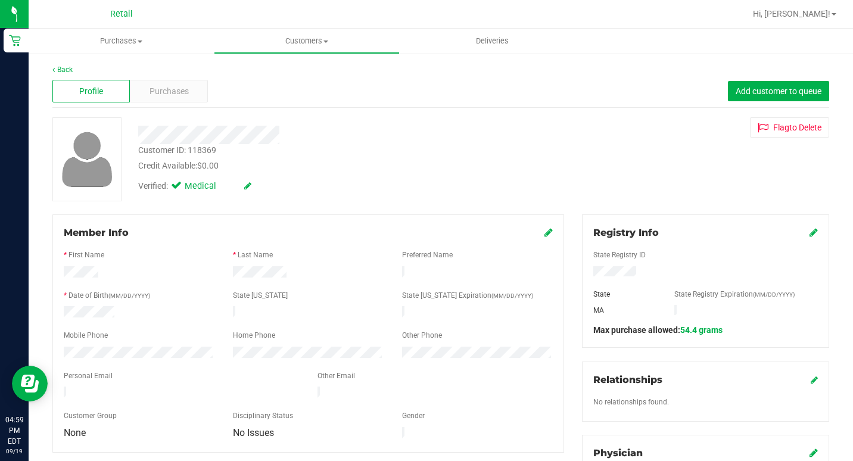
click at [544, 229] on icon at bounding box center [548, 233] width 8 height 10
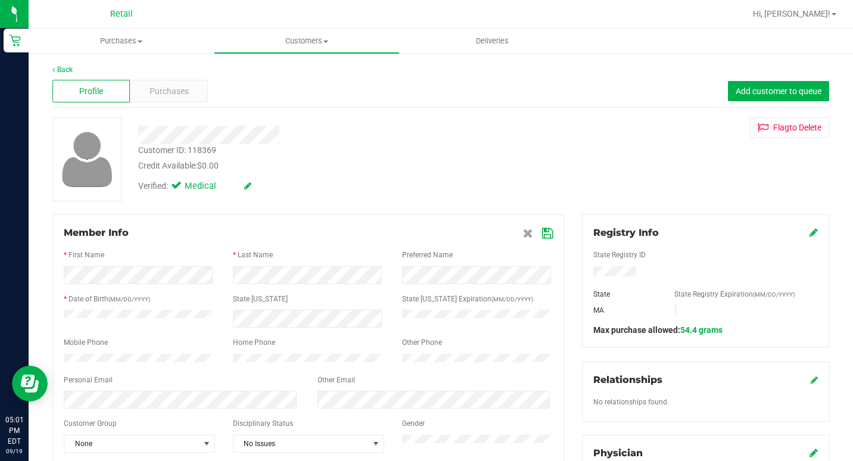
click at [374, 136] on div at bounding box center [327, 135] width 397 height 18
click at [810, 231] on icon at bounding box center [814, 233] width 8 height 10
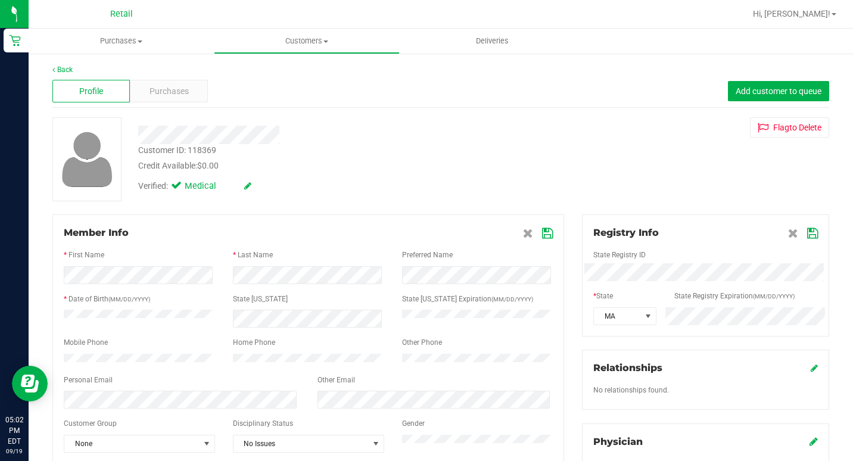
click at [807, 229] on icon at bounding box center [812, 234] width 11 height 10
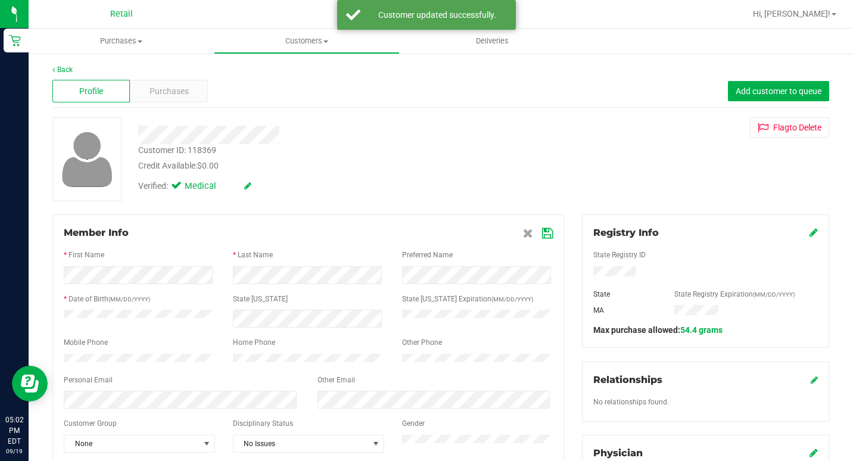
click at [609, 200] on div "Customer ID: 118369 Credit Available: $0.00 Verified: Medical Flag to [GEOGRAPH…" at bounding box center [440, 159] width 795 height 84
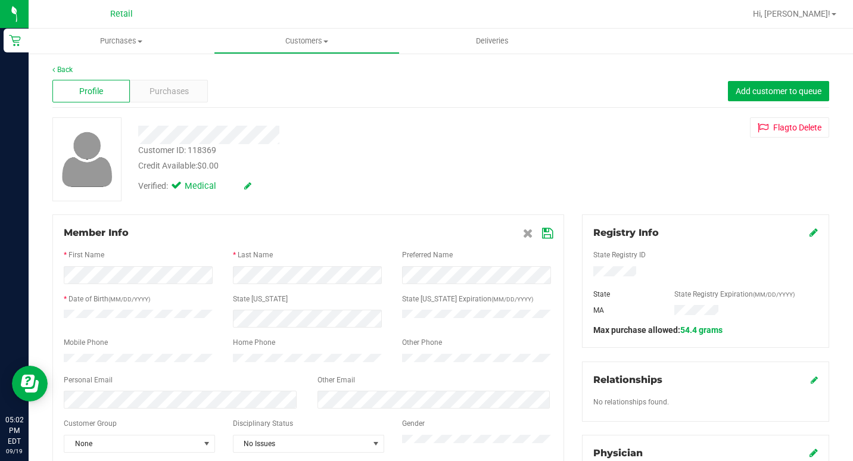
click at [591, 148] on div "Customer ID: 118369 Credit Available: $0.00 Verified: Medical Flag to [GEOGRAPH…" at bounding box center [440, 159] width 795 height 84
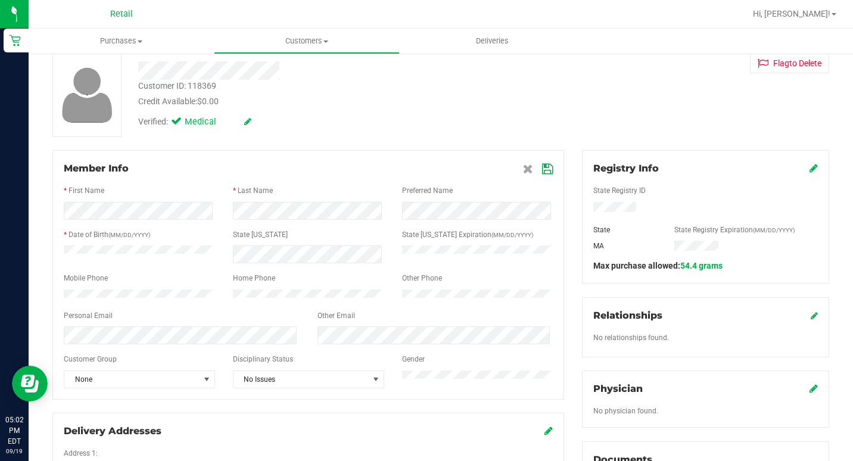
scroll to position [238, 0]
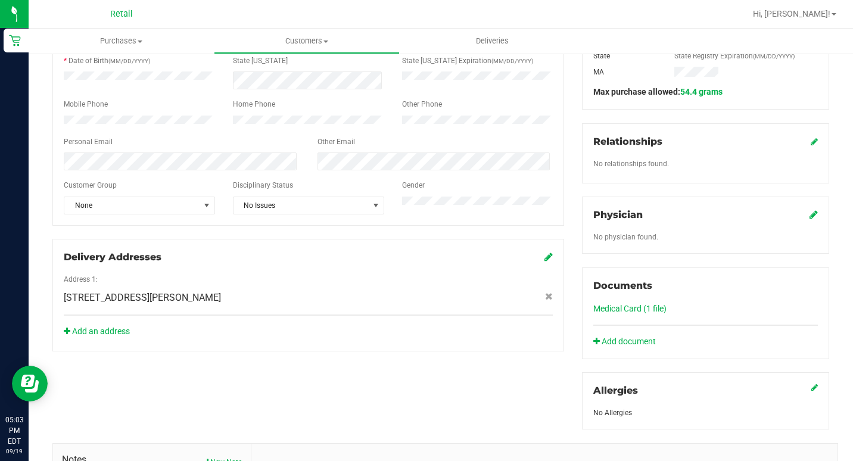
click at [388, 18] on div at bounding box center [479, 13] width 532 height 23
click at [603, 340] on link "Add document" at bounding box center [627, 341] width 69 height 13
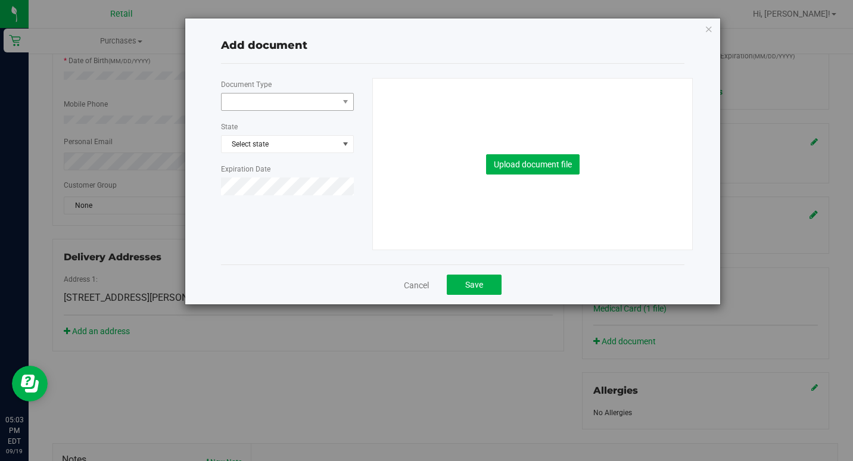
drag, startPoint x: 267, startPoint y: 113, endPoint x: 263, endPoint y: 106, distance: 7.5
click at [264, 110] on div "Document Type State Select state Expiration Date" at bounding box center [292, 141] width 142 height 127
click at [263, 105] on span at bounding box center [280, 102] width 117 height 17
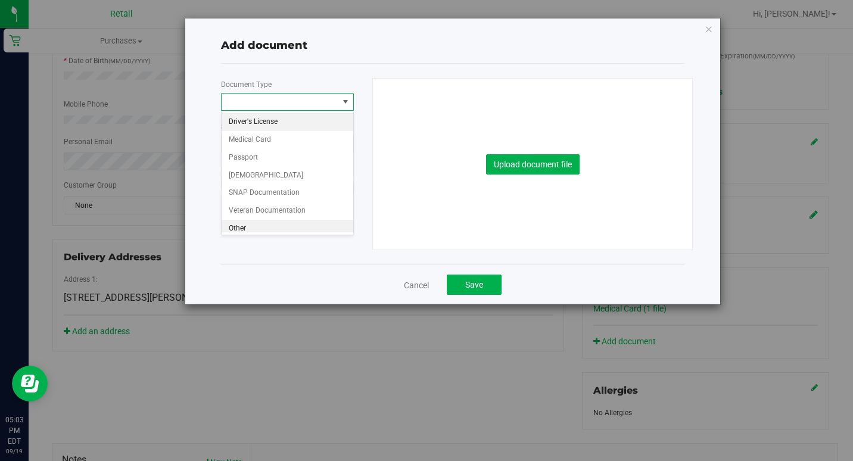
click at [253, 230] on li "Other" at bounding box center [288, 229] width 132 height 18
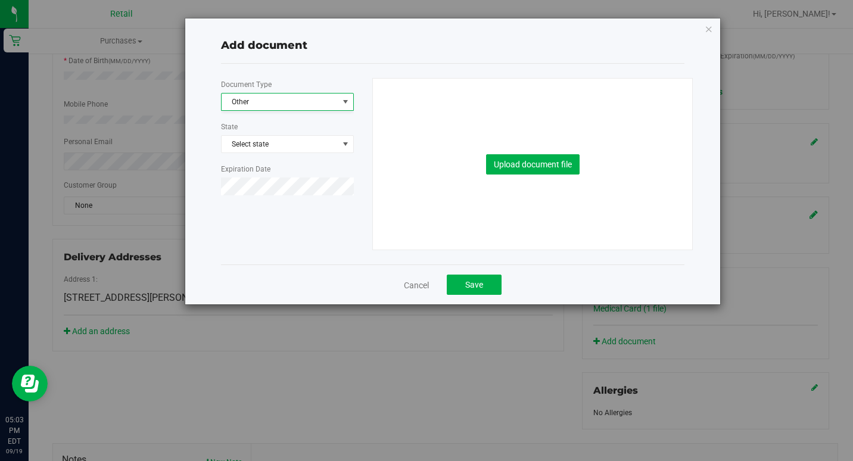
scroll to position [5, 0]
click at [264, 143] on span "Select state" at bounding box center [288, 144] width 132 height 17
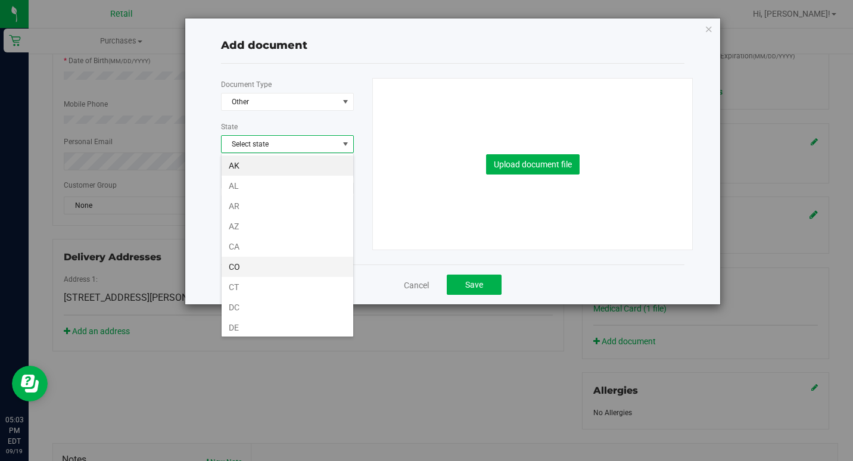
scroll to position [652, 0]
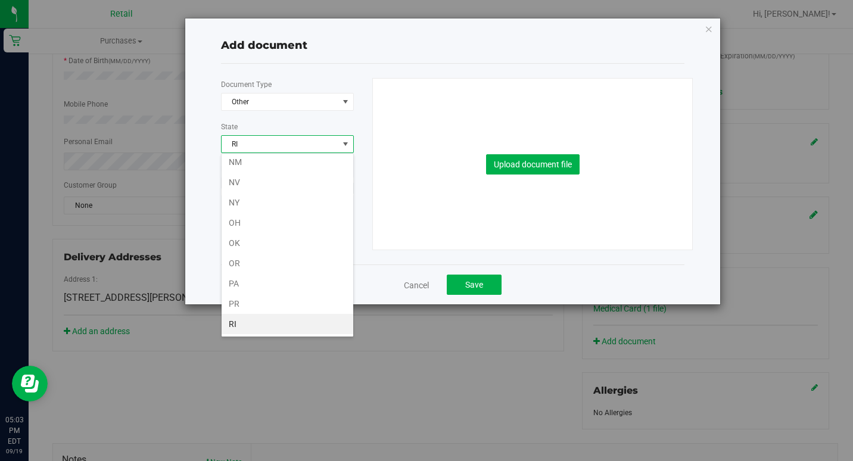
click at [248, 321] on li "RI" at bounding box center [288, 324] width 132 height 20
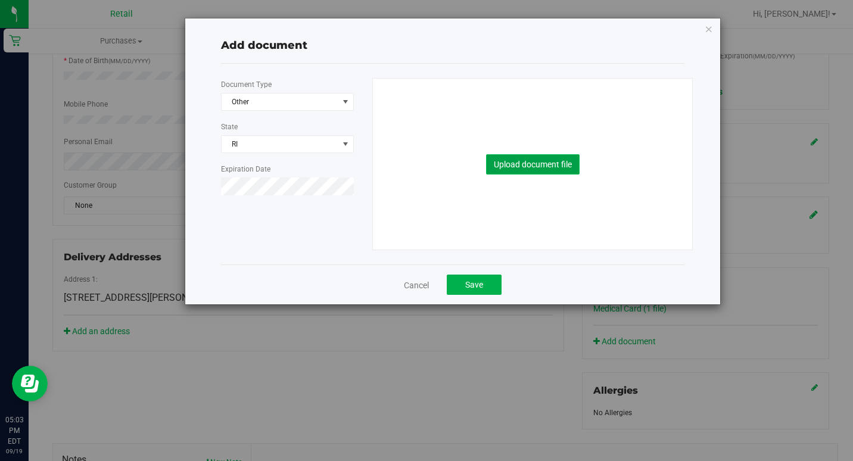
click at [518, 167] on button "Upload document file" at bounding box center [533, 164] width 94 height 20
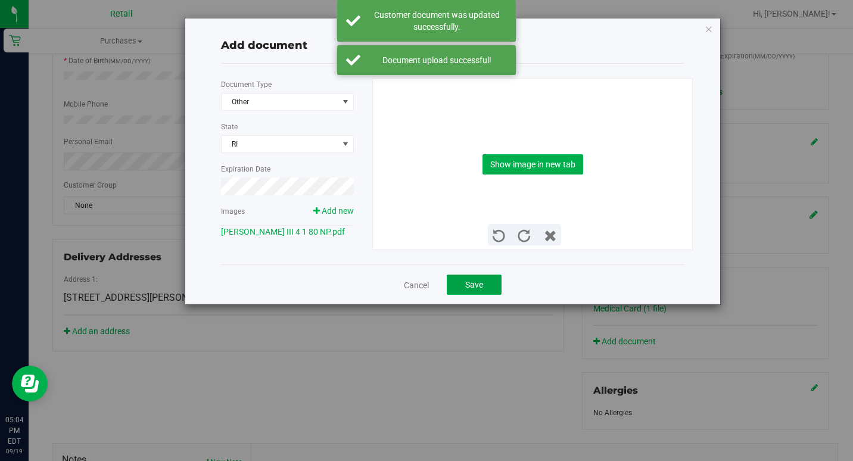
click at [477, 285] on span "Save" at bounding box center [474, 285] width 18 height 10
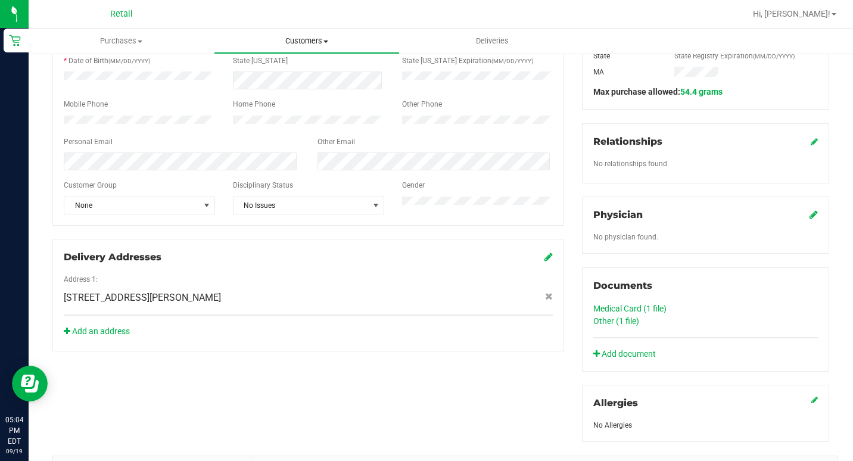
click at [280, 36] on span "Customers" at bounding box center [306, 41] width 184 height 11
click at [273, 74] on span "All customers" at bounding box center [257, 72] width 86 height 10
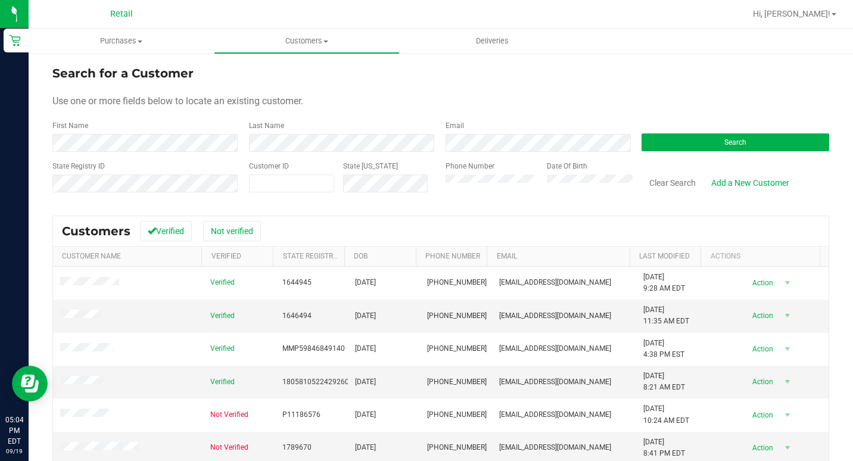
click at [401, 80] on div "Search for a Customer" at bounding box center [440, 73] width 777 height 18
click at [286, 15] on div at bounding box center [479, 13] width 532 height 23
click at [456, 196] on div "Phone Number" at bounding box center [492, 182] width 93 height 42
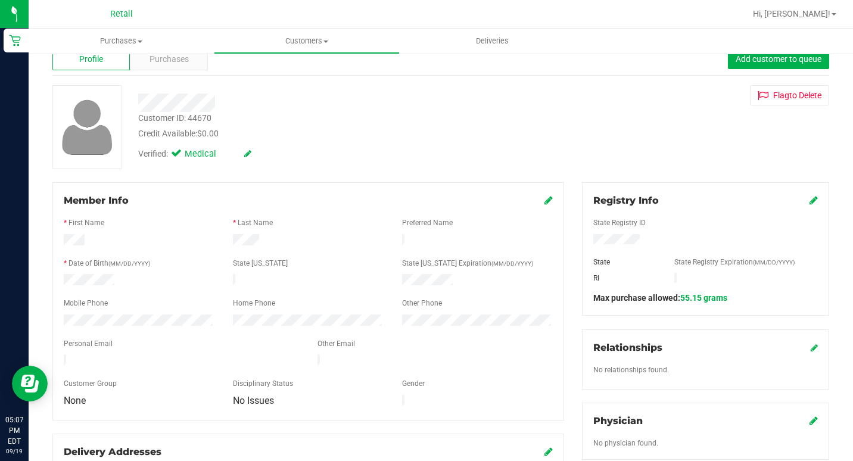
scroll to position [119, 0]
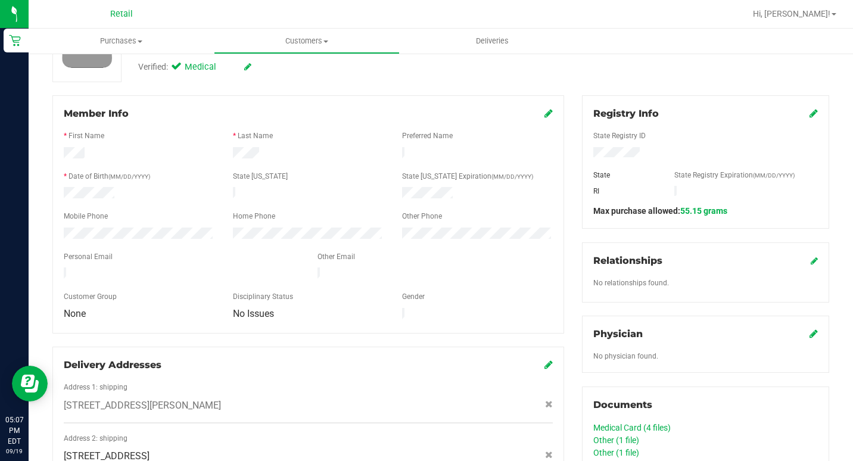
click at [544, 110] on icon at bounding box center [548, 113] width 8 height 10
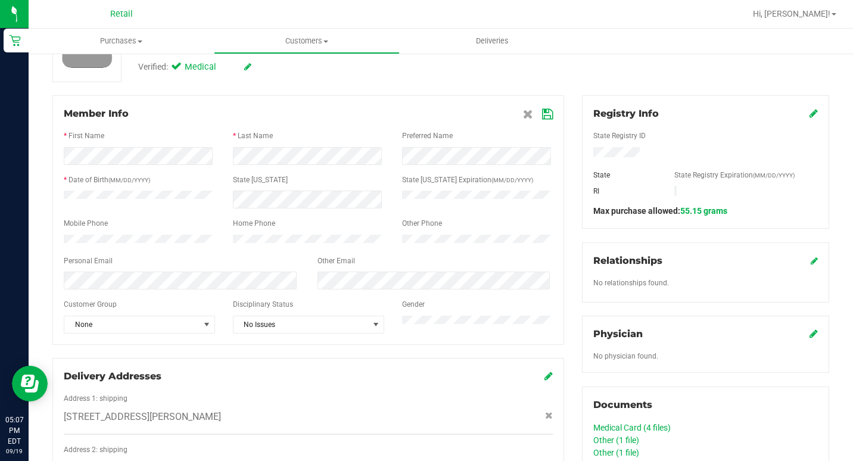
click at [542, 110] on icon at bounding box center [547, 115] width 11 height 10
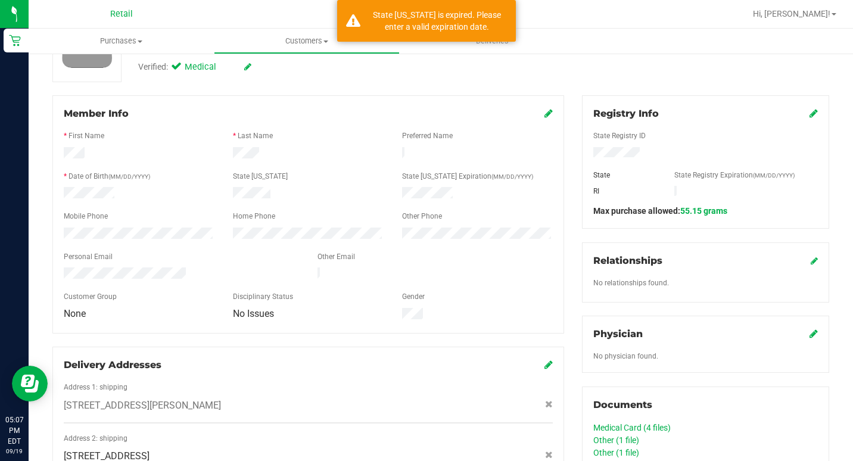
click at [800, 110] on div "Registry Info" at bounding box center [705, 114] width 225 height 14
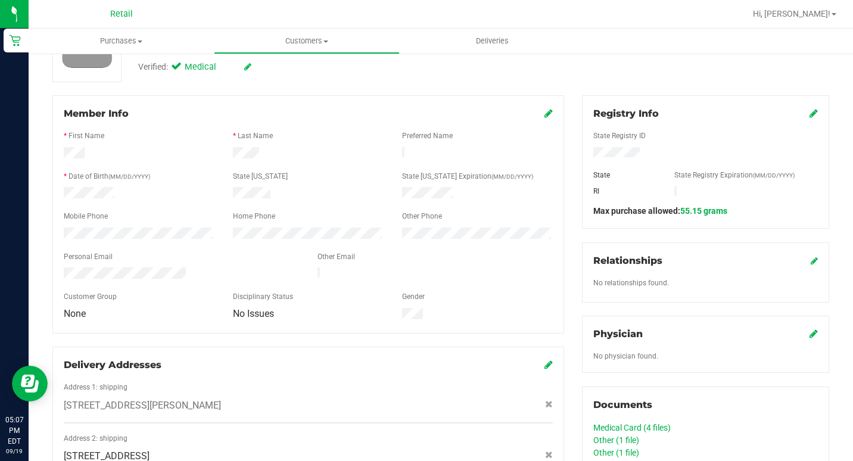
click at [810, 113] on icon at bounding box center [814, 113] width 8 height 10
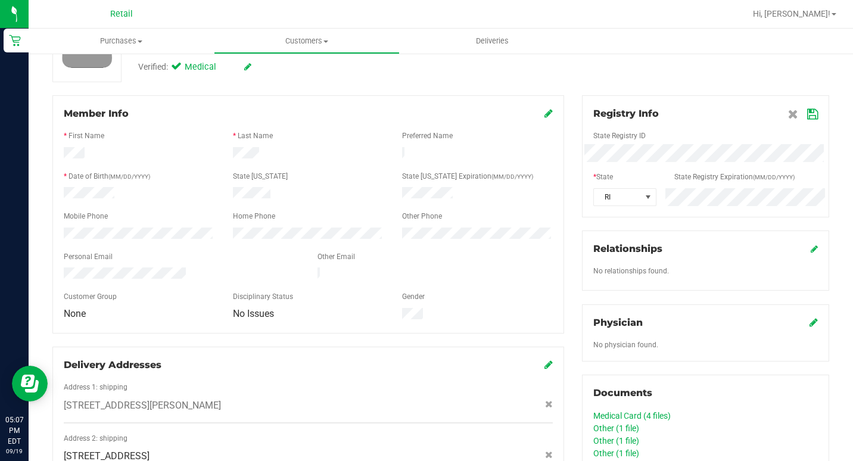
click at [522, 175] on div "Member Info * First Name * Last Name Preferred Name * Date of Birth (MM/DD/YYYY…" at bounding box center [440, 428] width 795 height 666
click at [807, 112] on icon at bounding box center [812, 115] width 11 height 10
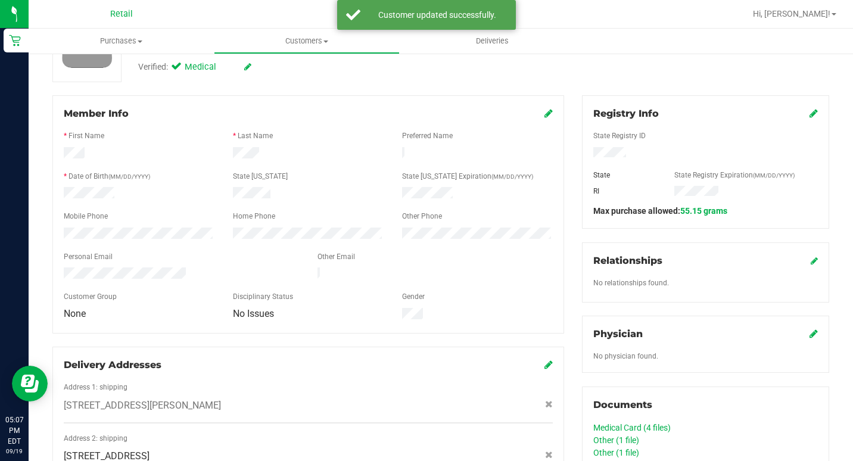
click at [741, 76] on div "Customer ID: 44670 Credit Available: $0.00 Verified: Medical Flag to [GEOGRAPHI…" at bounding box center [440, 40] width 795 height 84
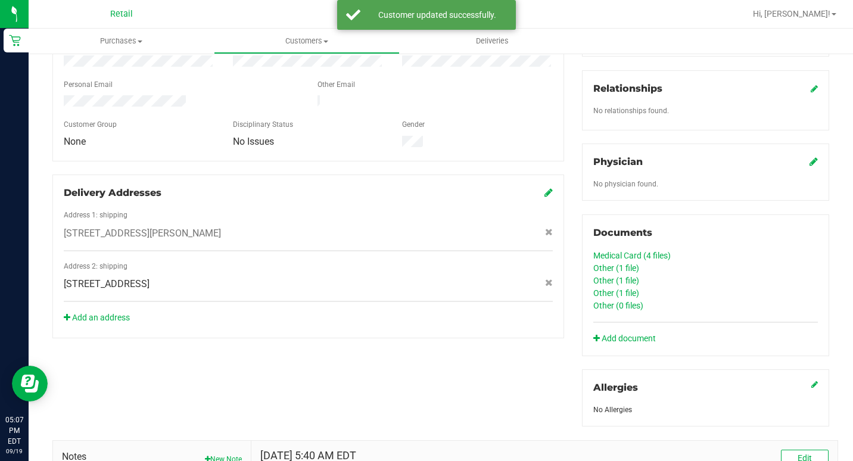
scroll to position [357, 0]
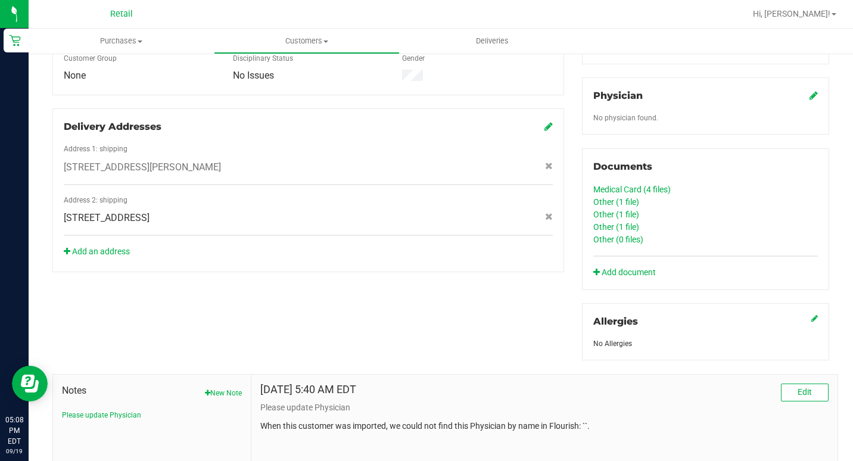
click at [715, 23] on div at bounding box center [479, 13] width 532 height 23
click at [611, 267] on link "Add document" at bounding box center [627, 272] width 69 height 13
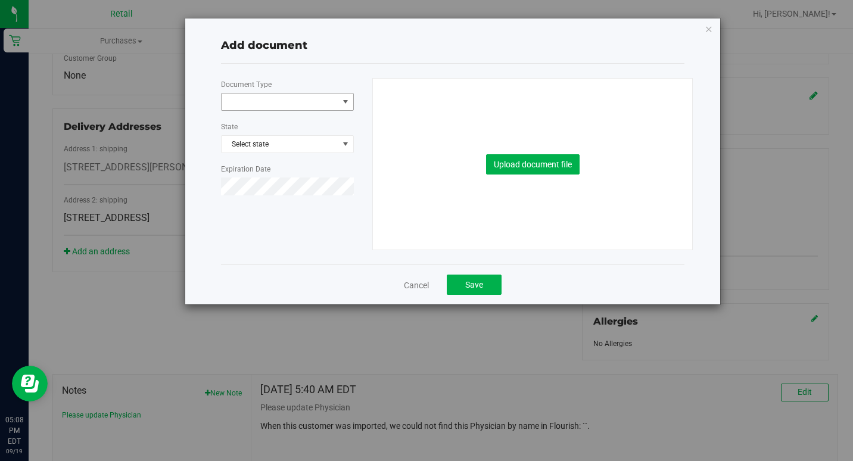
click at [300, 96] on span at bounding box center [280, 102] width 117 height 17
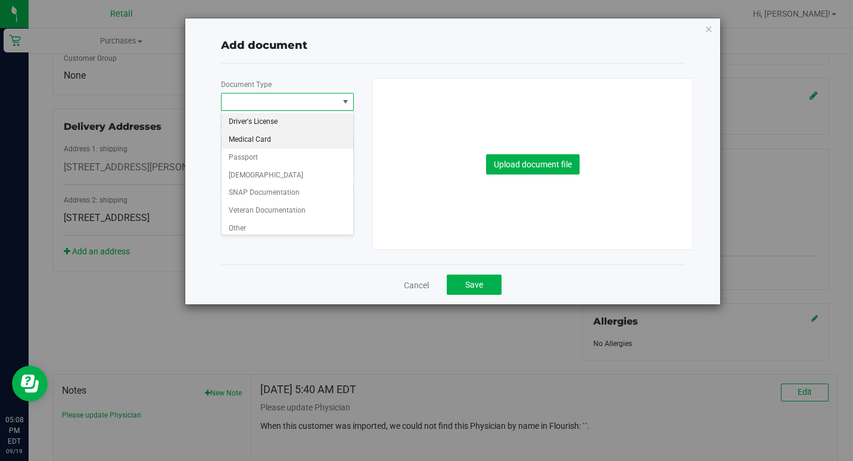
click at [274, 141] on li "Medical Card" at bounding box center [288, 140] width 132 height 18
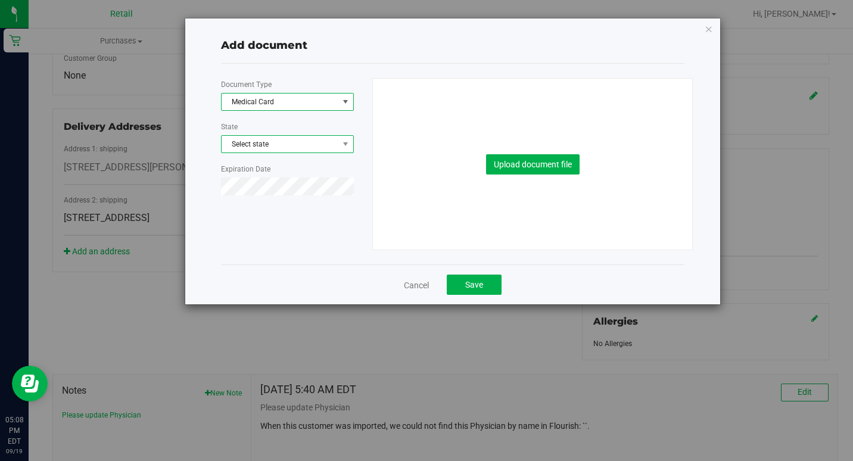
click at [281, 141] on span "Select state" at bounding box center [288, 144] width 132 height 17
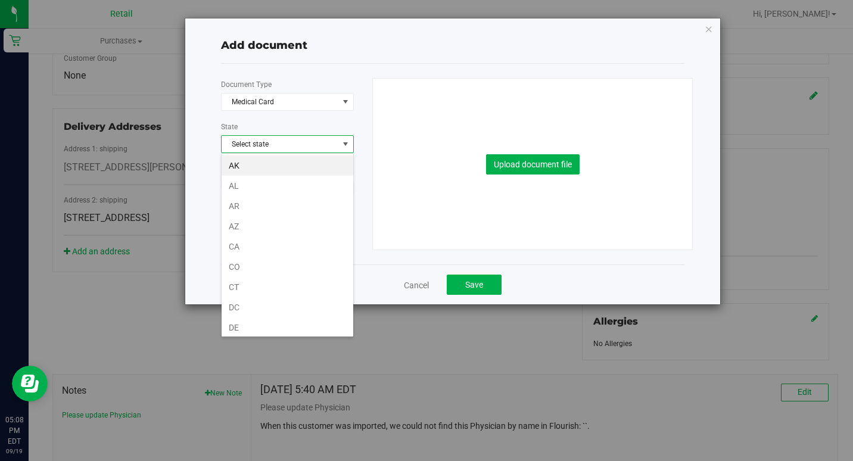
scroll to position [652, 0]
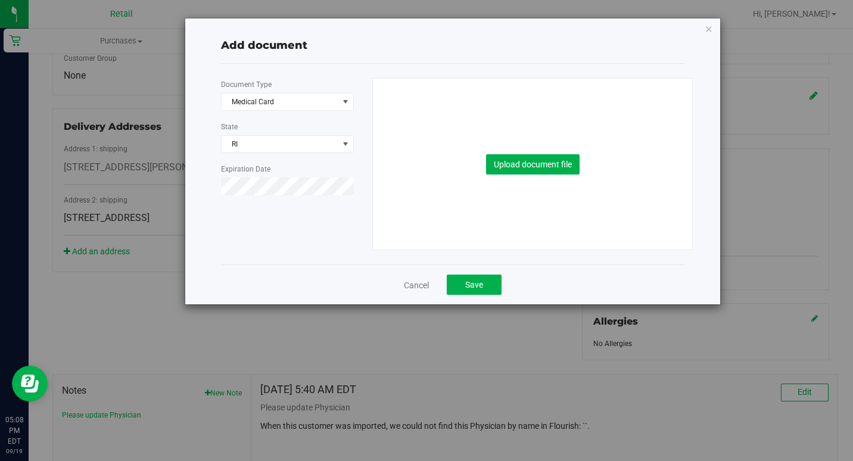
click at [362, 127] on div "Document Type Medical Card 5 State [GEOGRAPHIC_DATA] Expiration Date" at bounding box center [292, 141] width 142 height 127
click at [501, 153] on div "Upload document file" at bounding box center [533, 164] width 302 height 171
click at [506, 163] on button "Upload document file" at bounding box center [533, 164] width 94 height 20
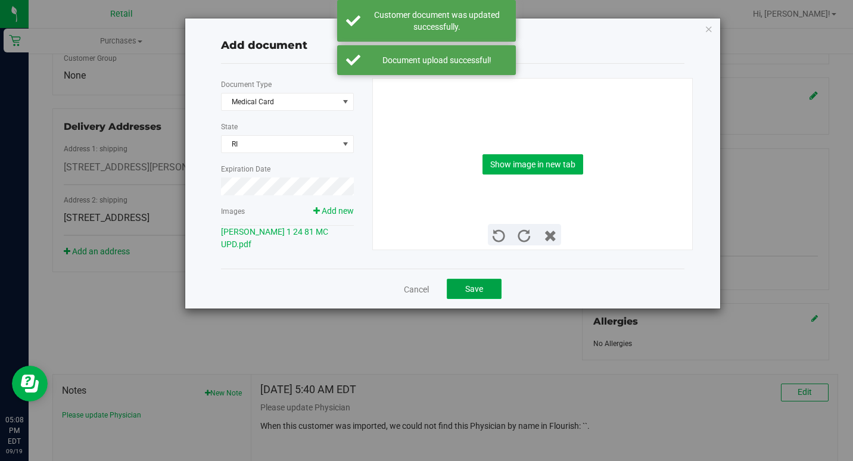
click at [477, 292] on button "Save" at bounding box center [474, 289] width 55 height 20
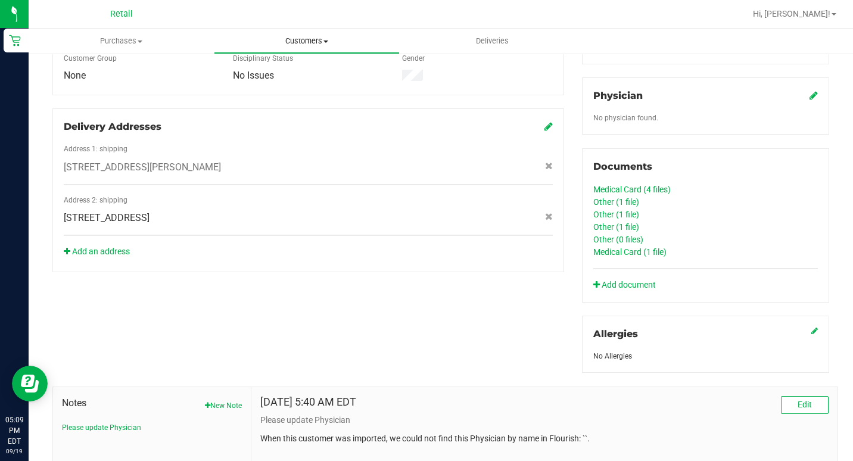
click at [334, 38] on span "Customers" at bounding box center [306, 41] width 184 height 11
click at [272, 75] on span "All customers" at bounding box center [257, 72] width 86 height 10
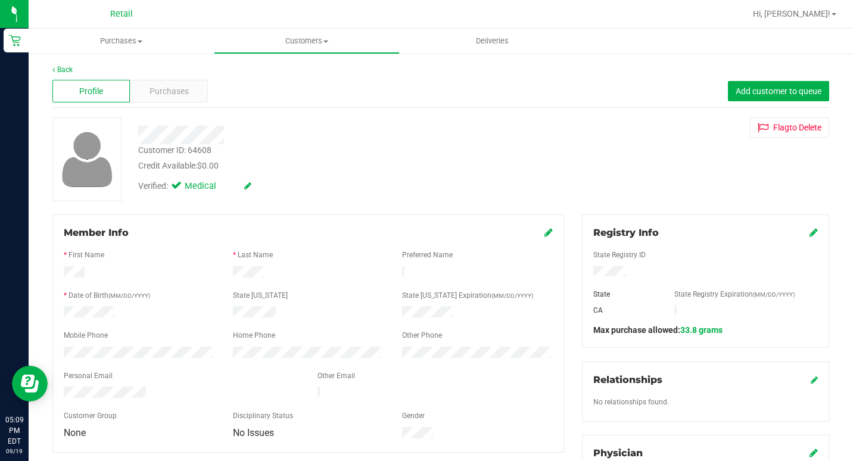
click at [500, 163] on div "Credit Available: $0.00" at bounding box center [327, 166] width 379 height 13
click at [810, 234] on icon at bounding box center [814, 233] width 8 height 10
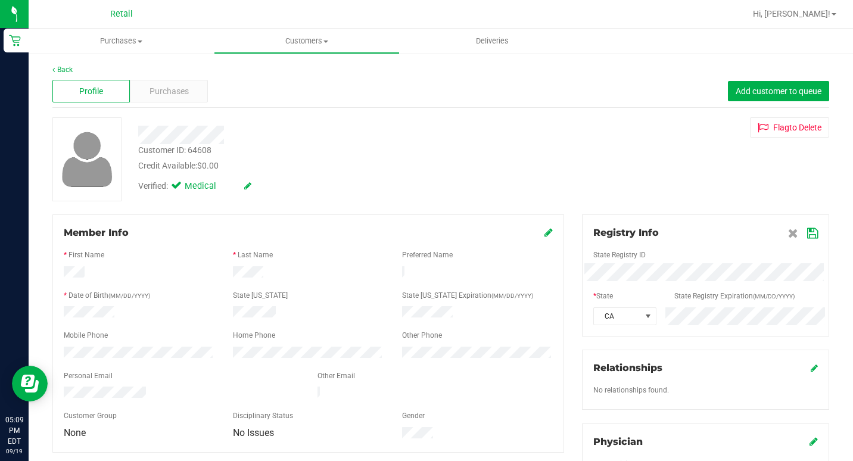
click at [807, 232] on icon at bounding box center [812, 234] width 11 height 10
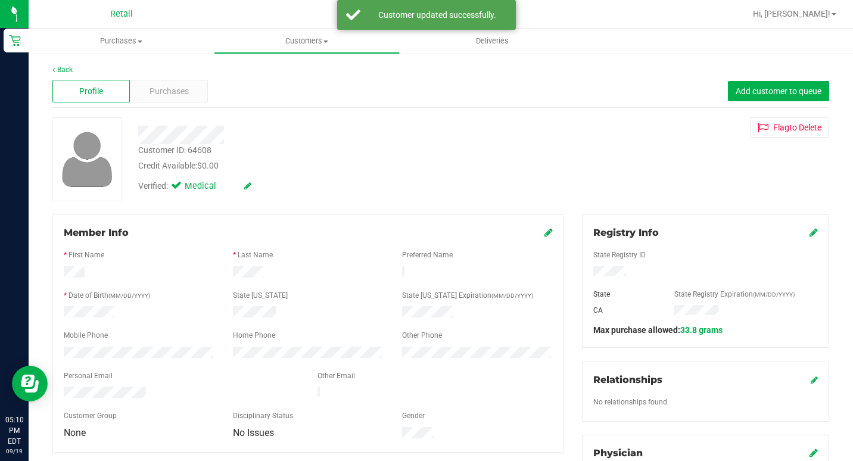
click at [528, 185] on div "Customer ID: 64608 Credit Available: $0.00 Verified: Medical Flag to [GEOGRAPHI…" at bounding box center [440, 159] width 795 height 84
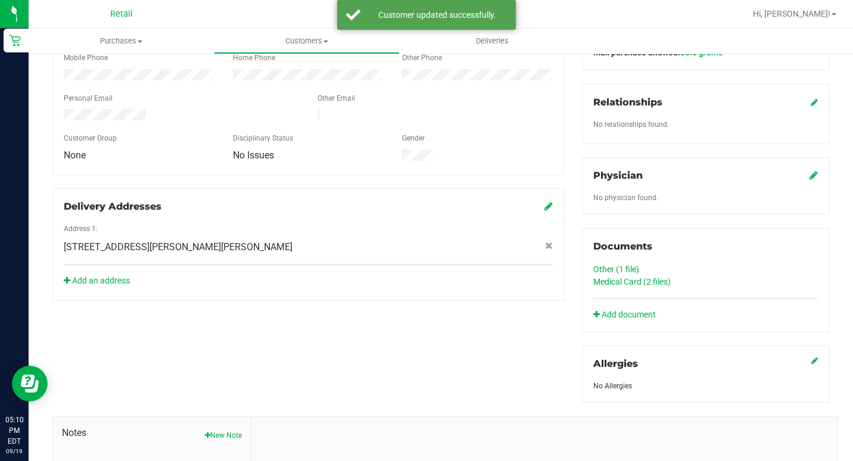
scroll to position [298, 0]
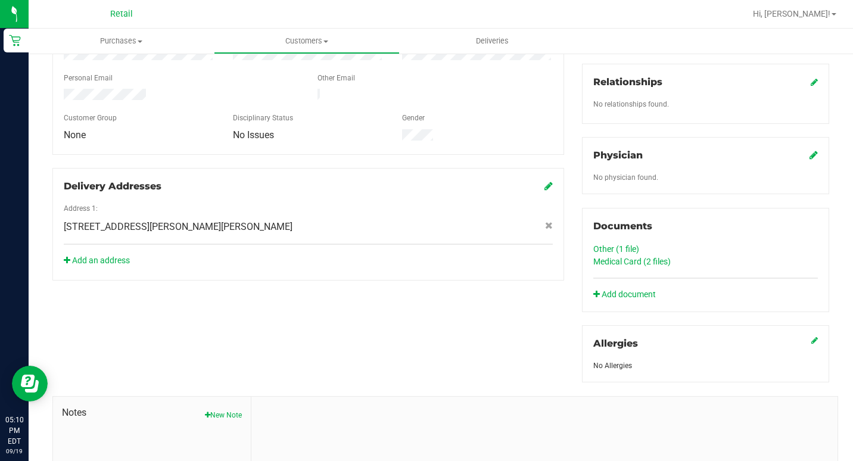
click at [624, 7] on div at bounding box center [479, 13] width 532 height 23
click at [608, 298] on link "Add document" at bounding box center [627, 294] width 69 height 13
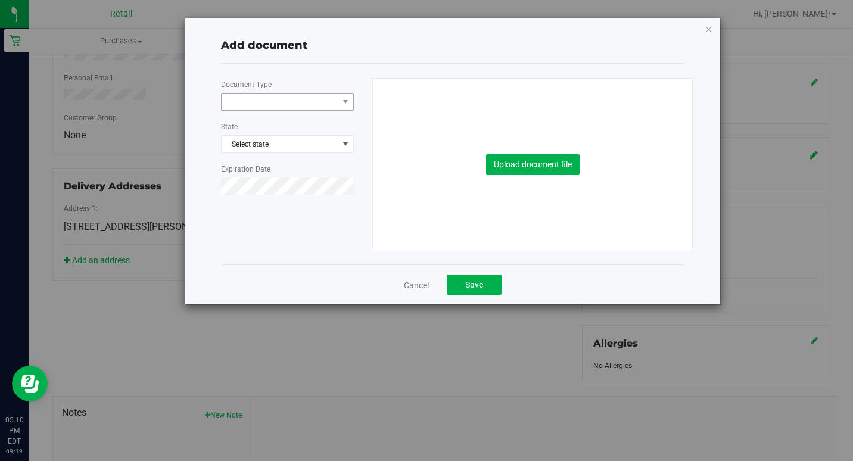
drag, startPoint x: 280, startPoint y: 113, endPoint x: 277, endPoint y: 105, distance: 7.7
click at [277, 110] on div "Document Type State Select state Expiration Date" at bounding box center [292, 141] width 142 height 127
click at [519, 160] on button "Upload document file" at bounding box center [533, 164] width 94 height 20
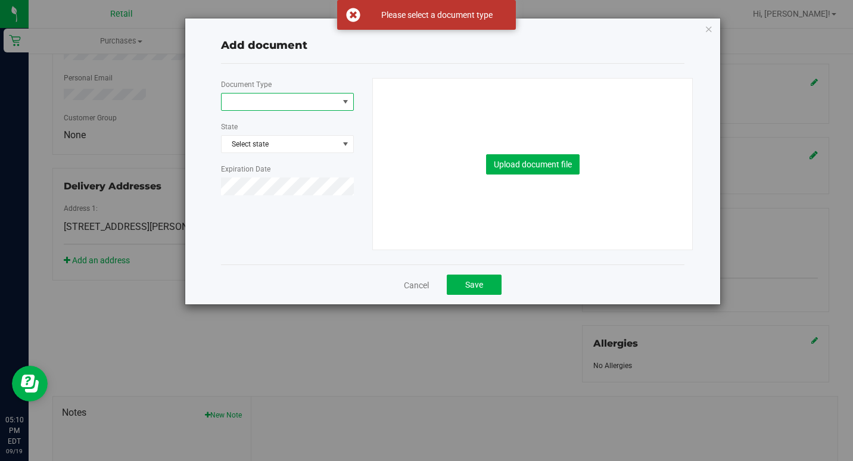
click at [286, 102] on span at bounding box center [280, 102] width 117 height 17
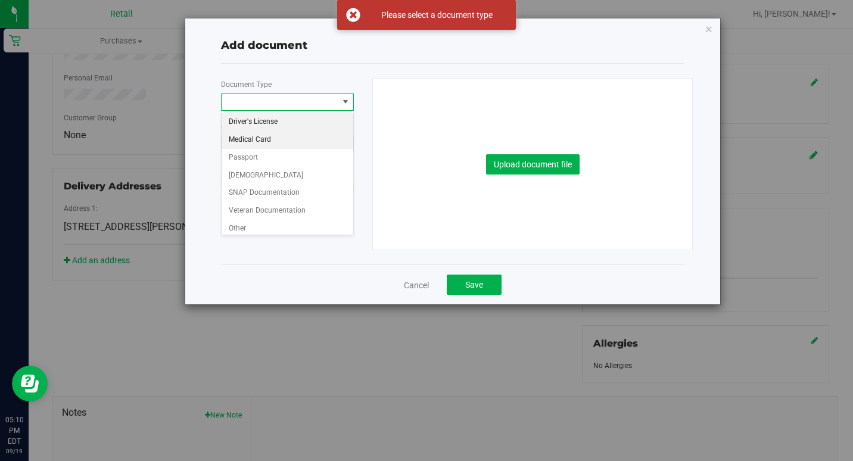
click at [246, 136] on li "Medical Card" at bounding box center [288, 140] width 132 height 18
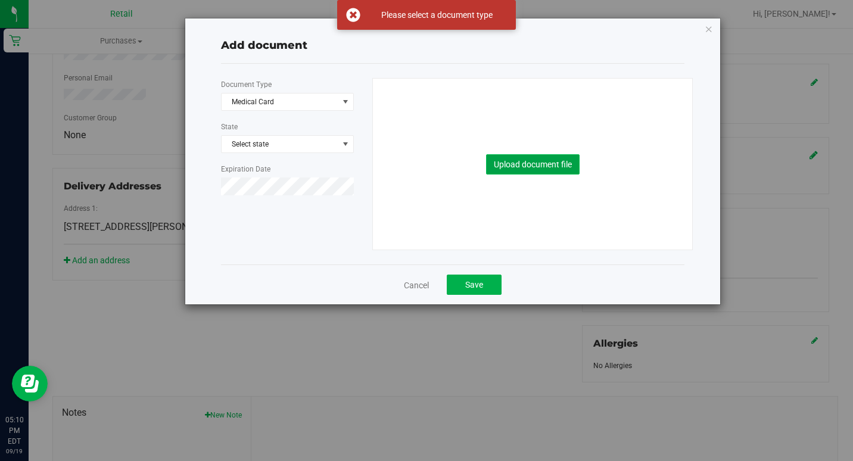
click at [549, 158] on button "Upload document file" at bounding box center [533, 164] width 94 height 20
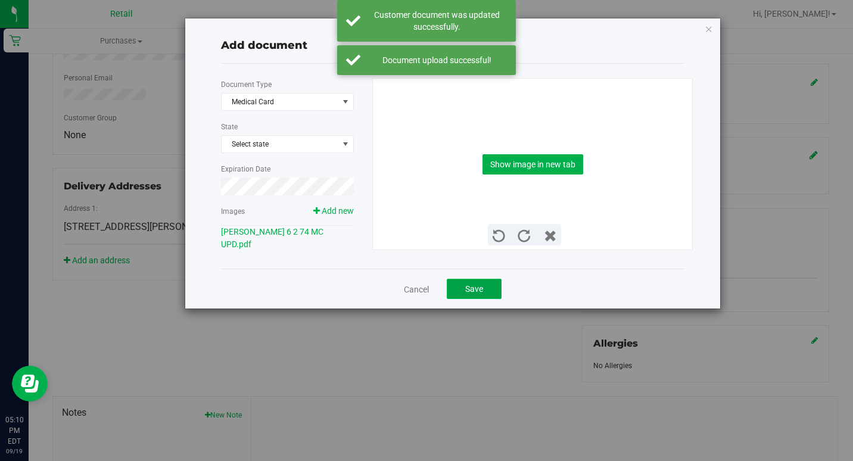
click at [472, 288] on span "Save" at bounding box center [474, 289] width 18 height 10
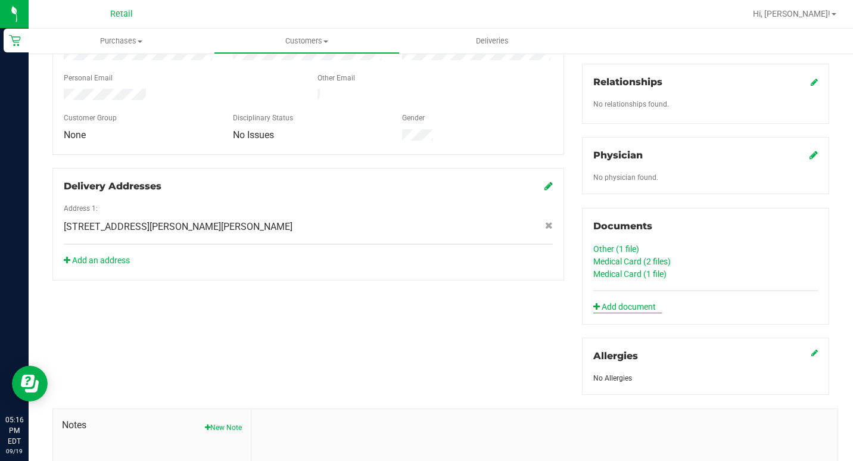
click at [629, 307] on link "Add document" at bounding box center [627, 307] width 69 height 13
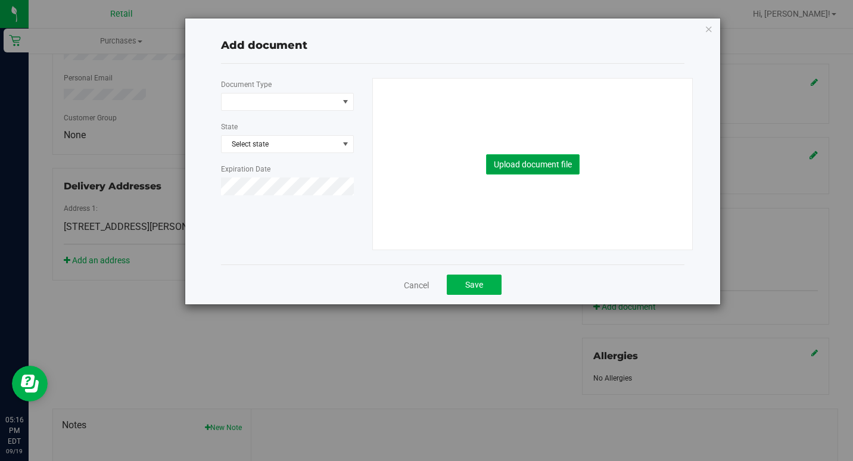
click at [563, 163] on button "Upload document file" at bounding box center [533, 164] width 94 height 20
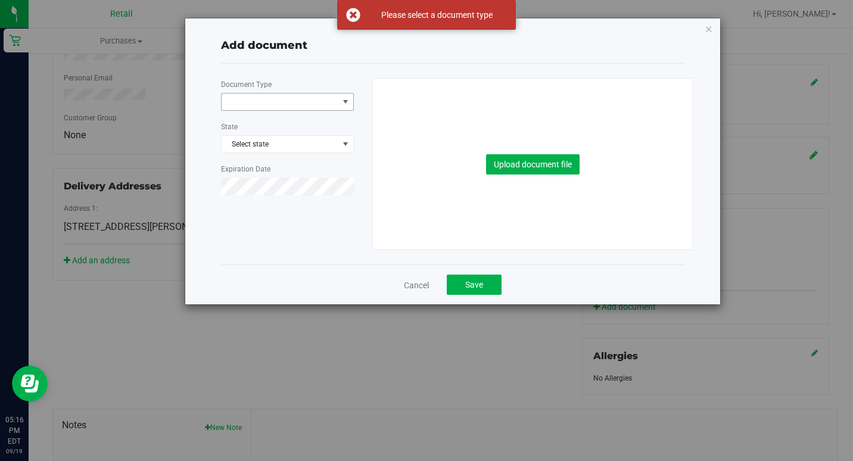
click at [336, 109] on span at bounding box center [280, 102] width 117 height 17
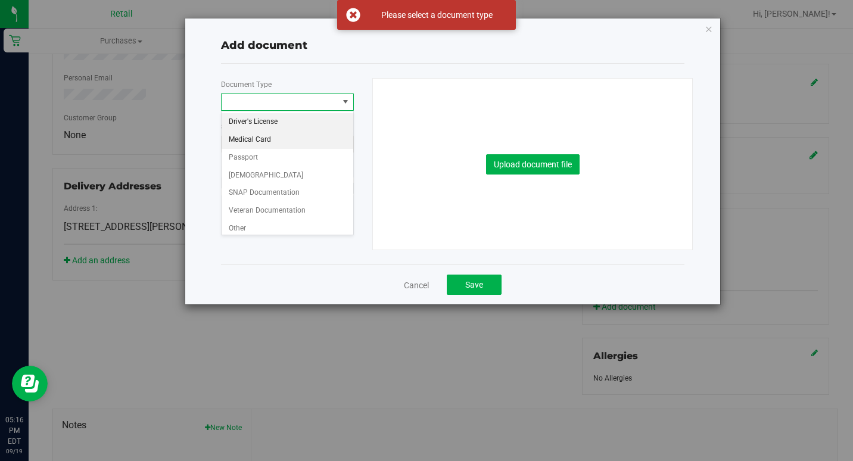
click at [292, 136] on li "Medical Card" at bounding box center [288, 140] width 132 height 18
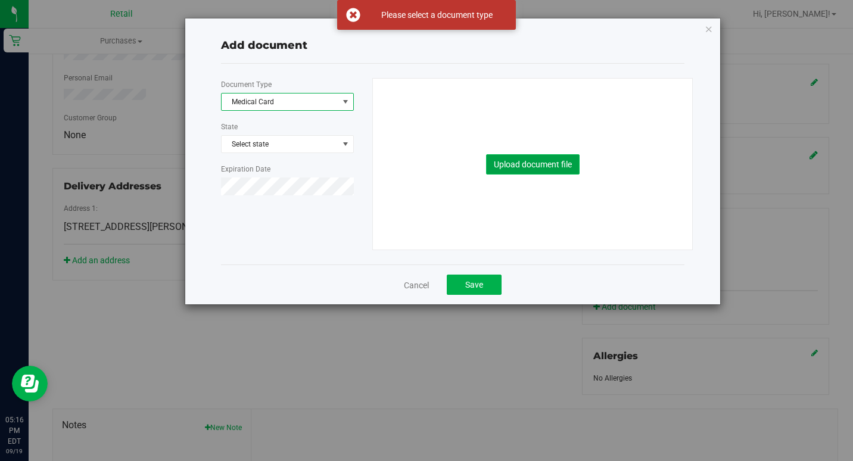
click at [562, 156] on button "Upload document file" at bounding box center [533, 164] width 94 height 20
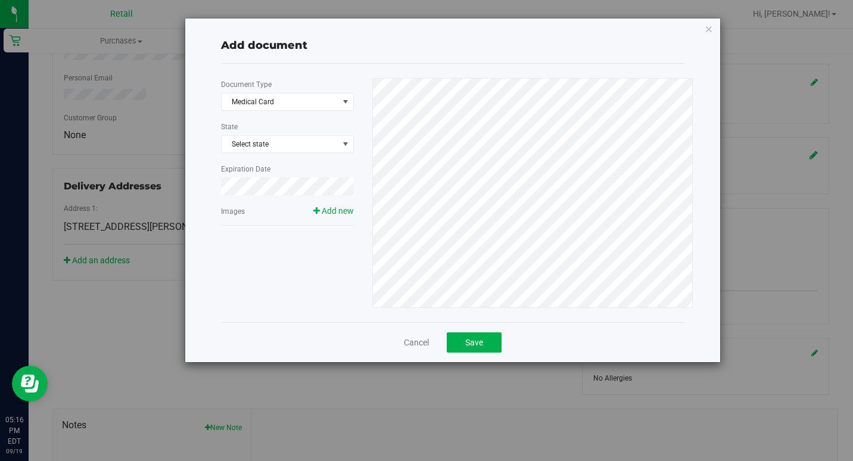
click at [427, 163] on div "Add document Document Type Medical Card 5 State Select state Expiration Date Im…" at bounding box center [452, 190] width 535 height 344
click at [256, 397] on div "Add document Document Type Medical Card 5 State Select state Expiration Date Im…" at bounding box center [431, 230] width 862 height 461
click at [275, 394] on div "Add document Document Type Medical Card 5 State Select state Expiration Date Im…" at bounding box center [431, 230] width 862 height 461
click at [705, 30] on icon "button" at bounding box center [709, 28] width 8 height 14
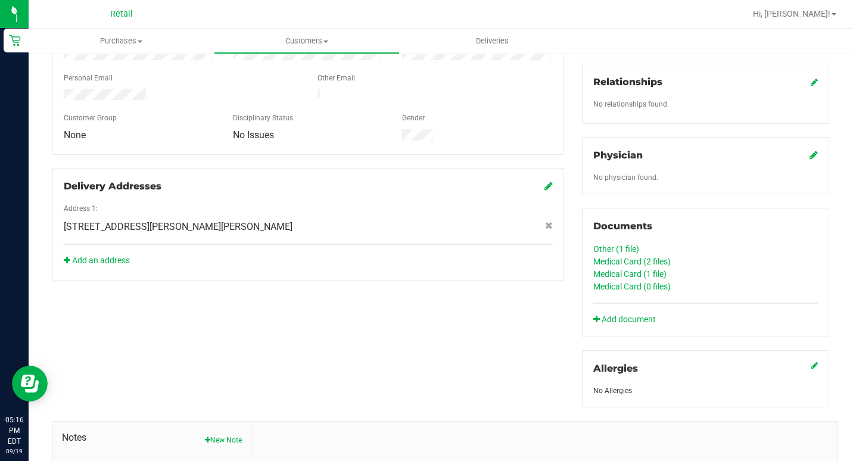
scroll to position [0, 0]
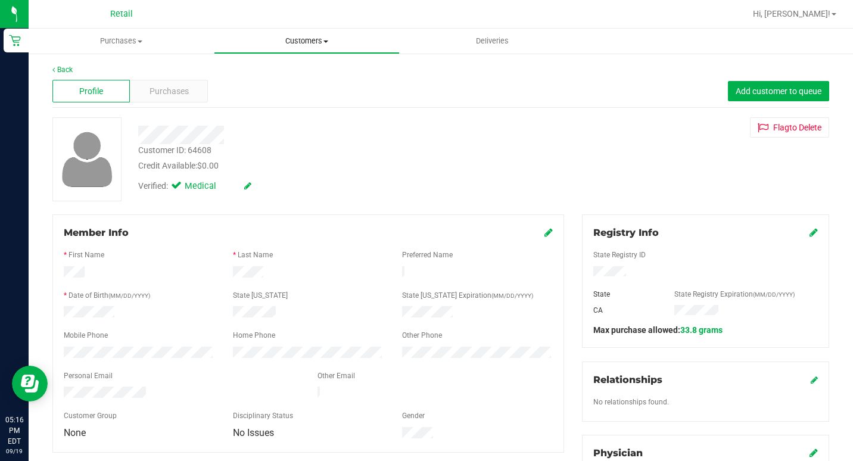
click at [325, 48] on uib-tab-heading "Customers All customers Add a new customer All physicians" at bounding box center [306, 41] width 184 height 24
click at [295, 73] on span "All customers" at bounding box center [257, 72] width 86 height 10
click at [306, 95] on div "Profile Purchases Add customer to queue" at bounding box center [440, 91] width 777 height 33
click at [402, 28] on nav "Retail Hi, [PERSON_NAME]!" at bounding box center [441, 14] width 824 height 29
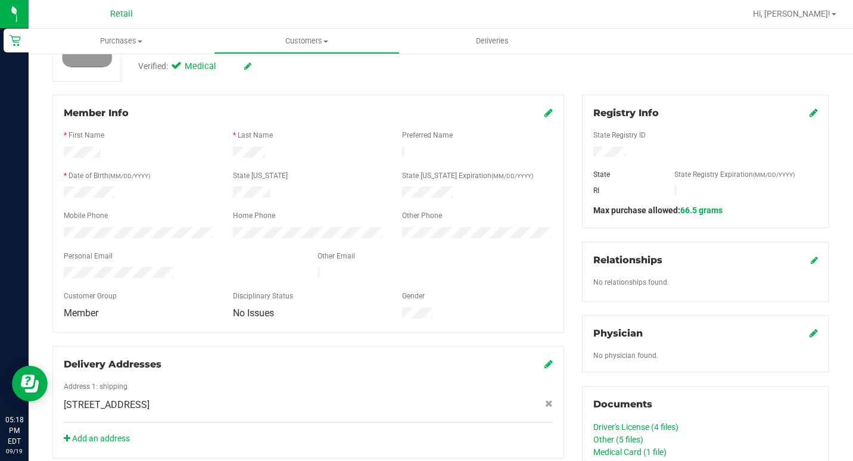
scroll to position [179, 0]
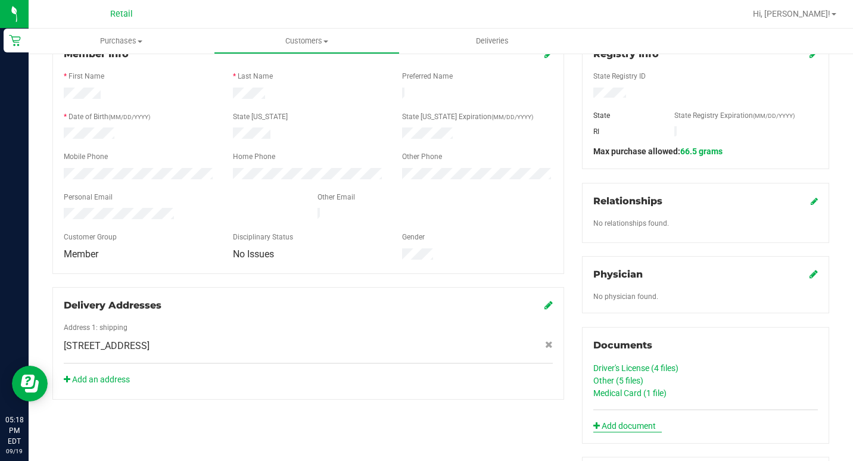
click at [620, 422] on link "Add document" at bounding box center [627, 426] width 69 height 13
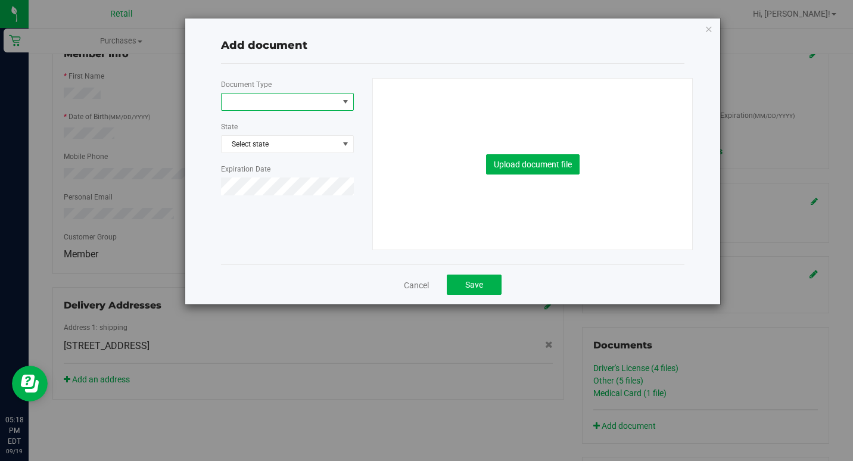
click at [239, 96] on span at bounding box center [280, 102] width 117 height 17
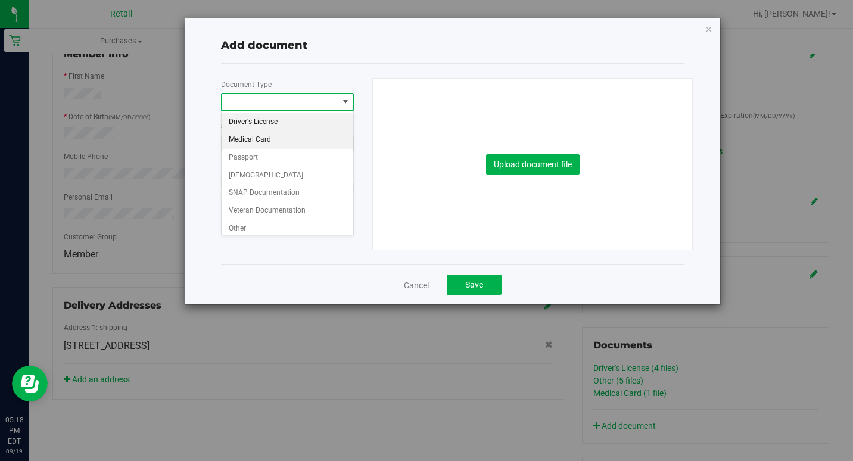
click at [258, 138] on li "Medical Card" at bounding box center [288, 140] width 132 height 18
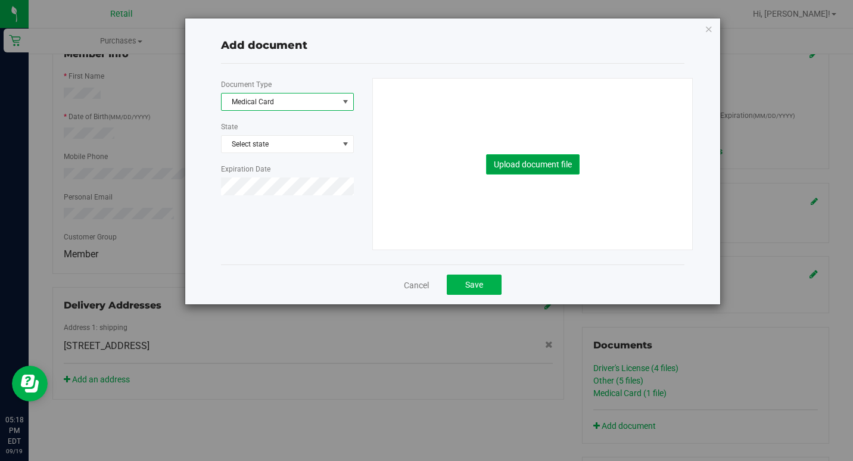
click at [524, 158] on button "Upload document file" at bounding box center [533, 164] width 94 height 20
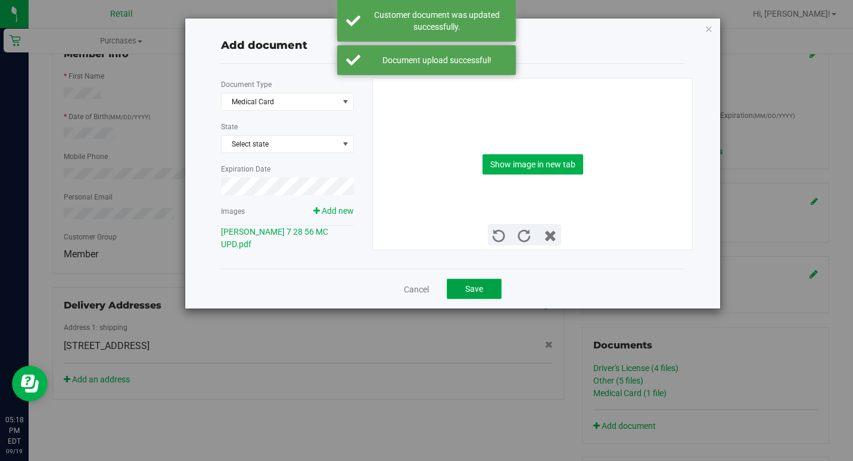
click at [486, 285] on button "Save" at bounding box center [474, 289] width 55 height 20
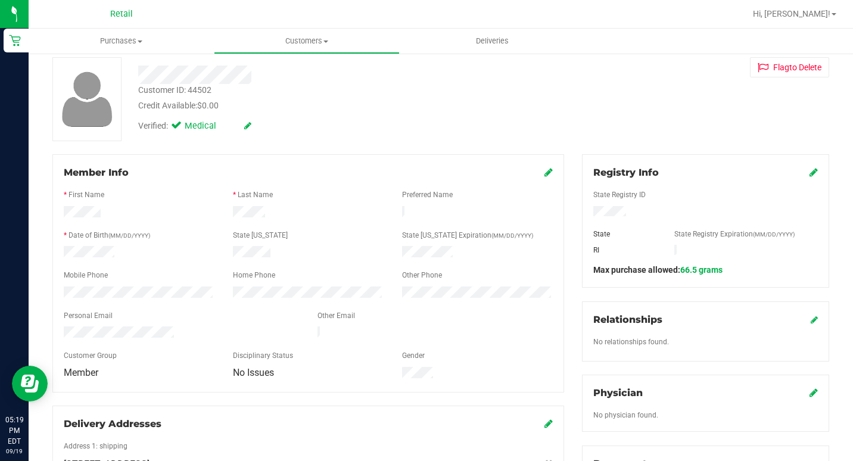
scroll to position [60, 0]
click at [427, 73] on div at bounding box center [327, 75] width 397 height 18
click at [310, 36] on span "Customers" at bounding box center [306, 41] width 184 height 11
click at [270, 70] on span "All customers" at bounding box center [257, 72] width 86 height 10
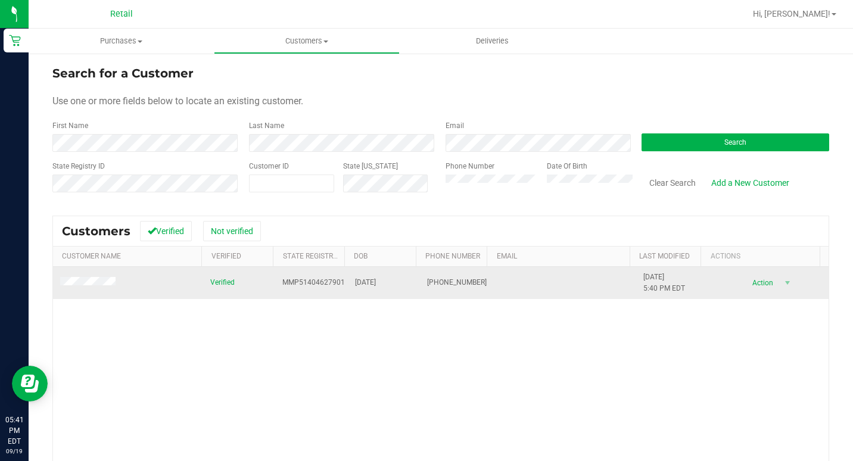
click at [110, 276] on td at bounding box center [128, 283] width 150 height 32
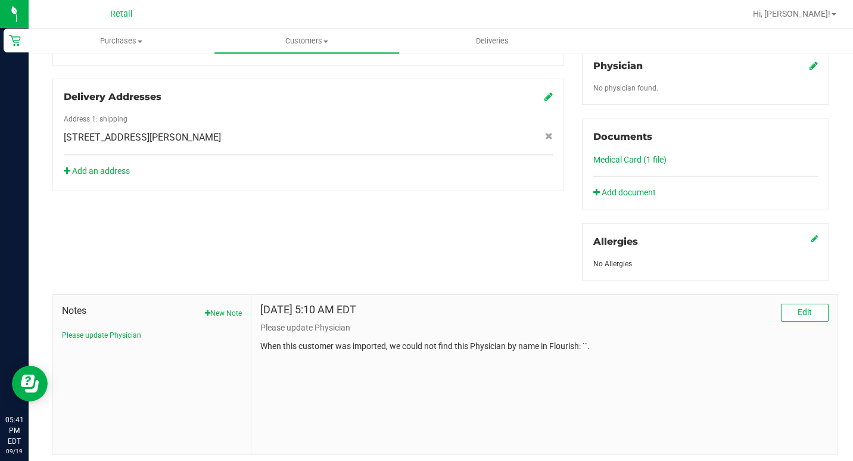
scroll to position [417, 0]
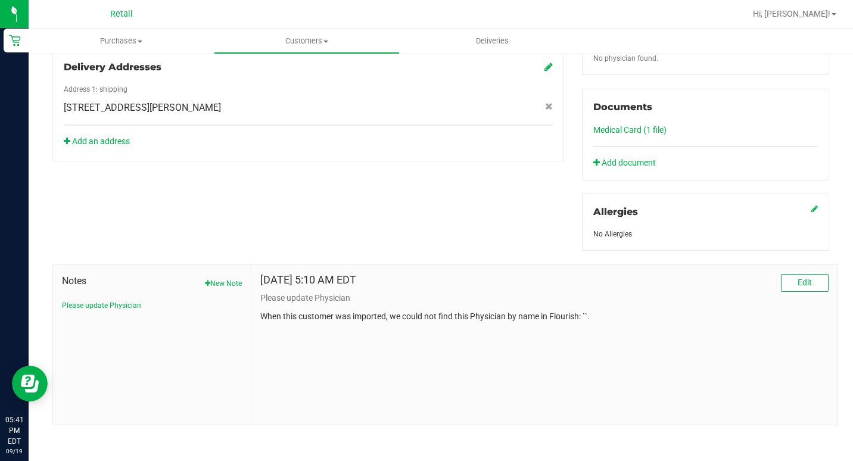
click at [610, 150] on div "Documents Medical Card (1 file) Add document" at bounding box center [705, 135] width 247 height 92
click at [611, 158] on link "Add document" at bounding box center [627, 163] width 69 height 13
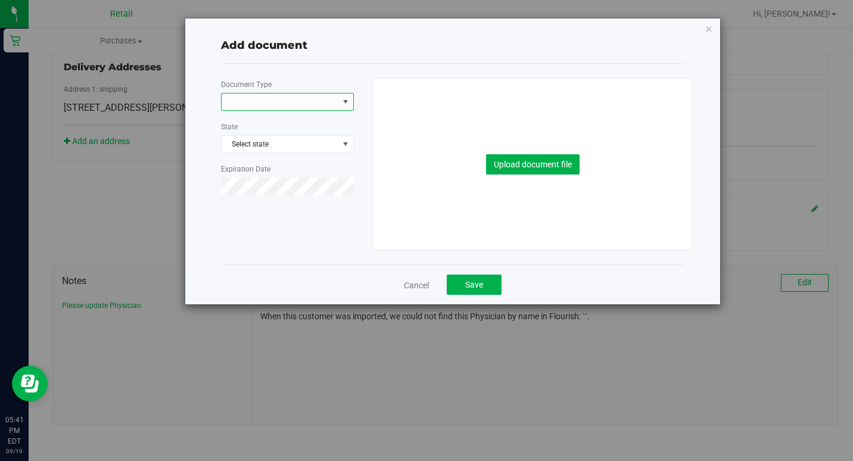
click at [252, 105] on span at bounding box center [280, 102] width 117 height 17
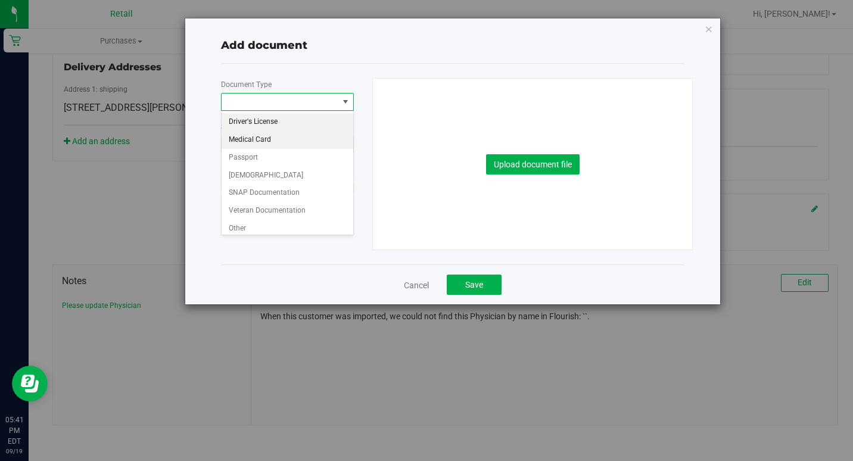
click at [247, 142] on li "Medical Card" at bounding box center [288, 140] width 132 height 18
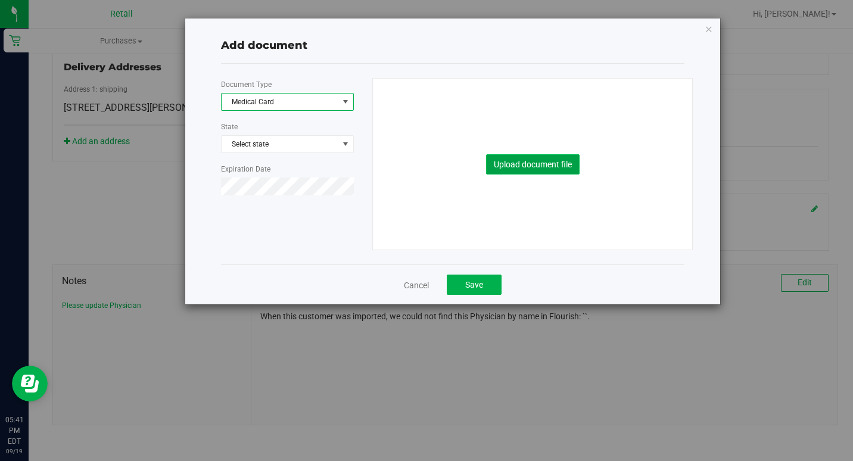
click at [541, 170] on button "Upload document file" at bounding box center [533, 164] width 94 height 20
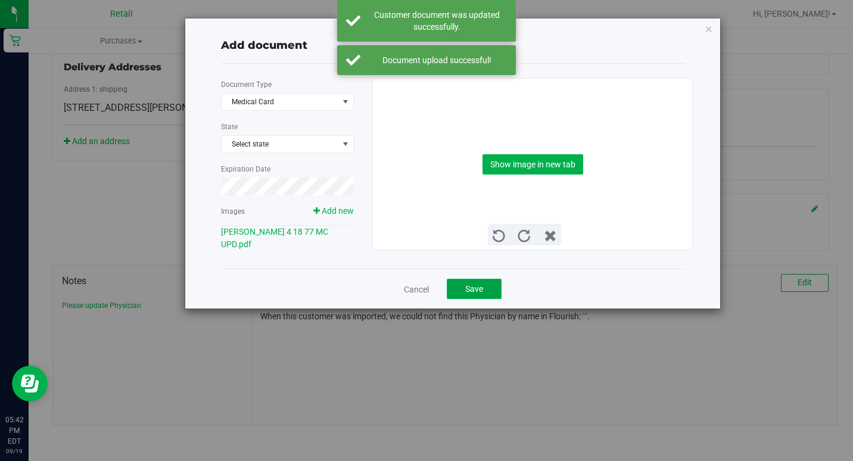
click at [482, 284] on span "Save" at bounding box center [474, 289] width 18 height 10
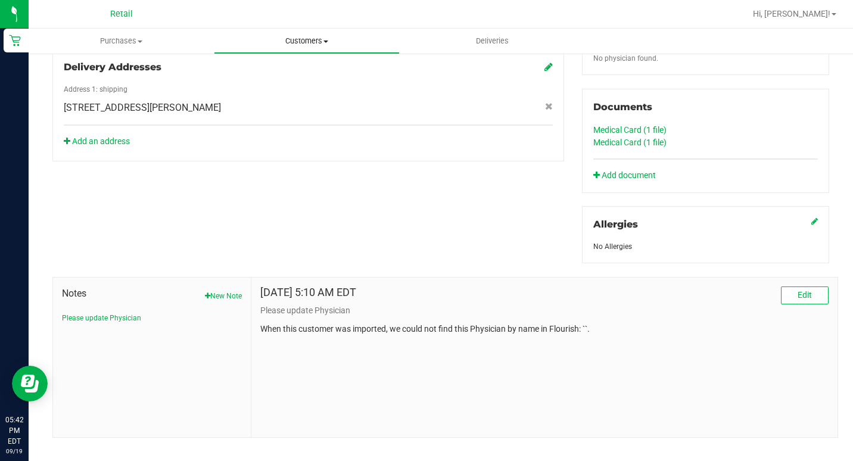
click at [301, 35] on uib-tab-heading "Customers All customers Add a new customer All physicians" at bounding box center [306, 41] width 184 height 24
click at [273, 69] on span "All customers" at bounding box center [257, 72] width 86 height 10
